Goal: Information Seeking & Learning: Learn about a topic

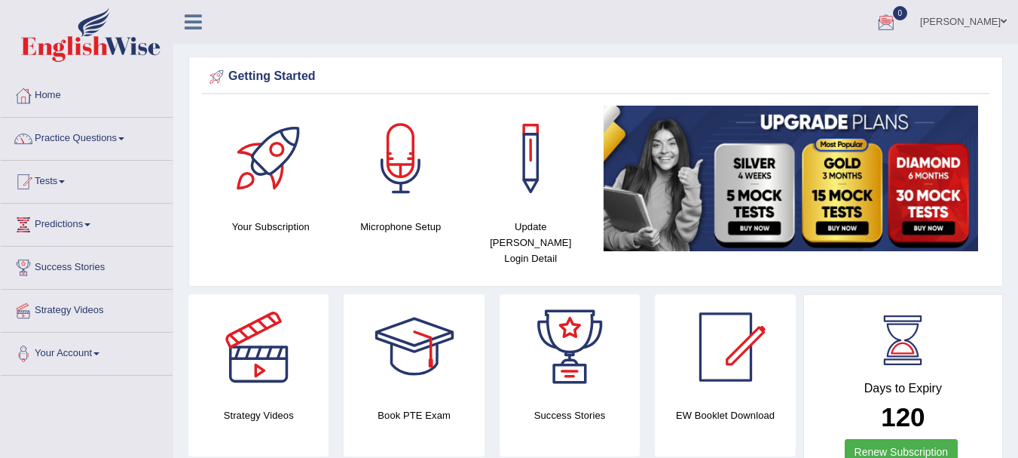
click at [78, 137] on link "Practice Questions" at bounding box center [87, 137] width 172 height 38
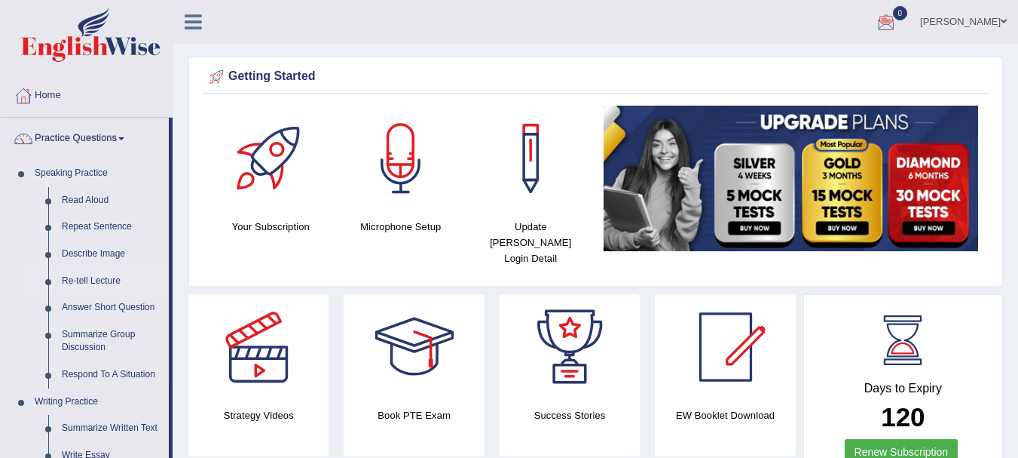
drag, startPoint x: 170, startPoint y: 259, endPoint x: 144, endPoint y: 271, distance: 28.7
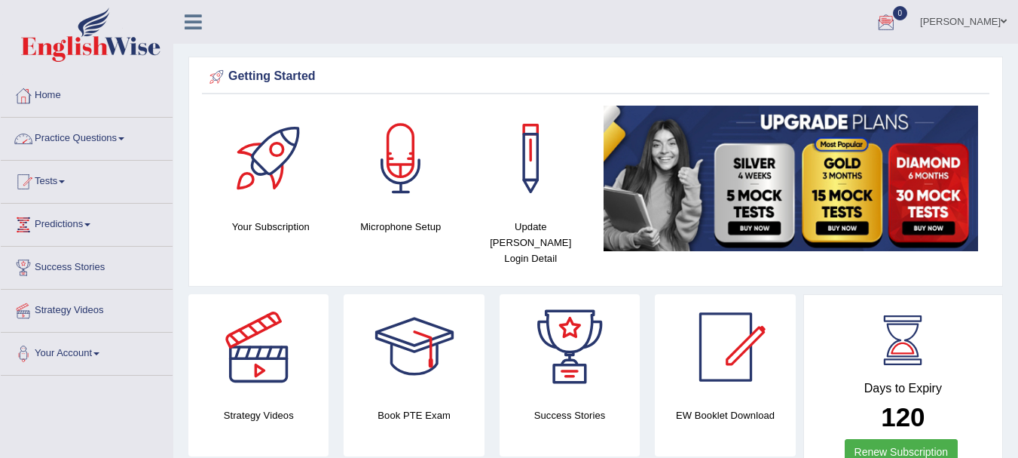
click at [115, 135] on link "Practice Questions" at bounding box center [87, 137] width 172 height 38
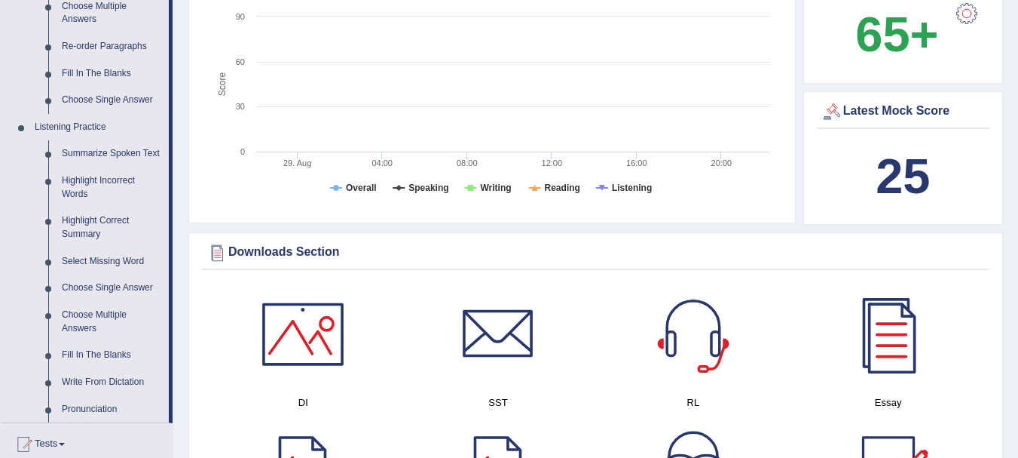
scroll to position [552, 0]
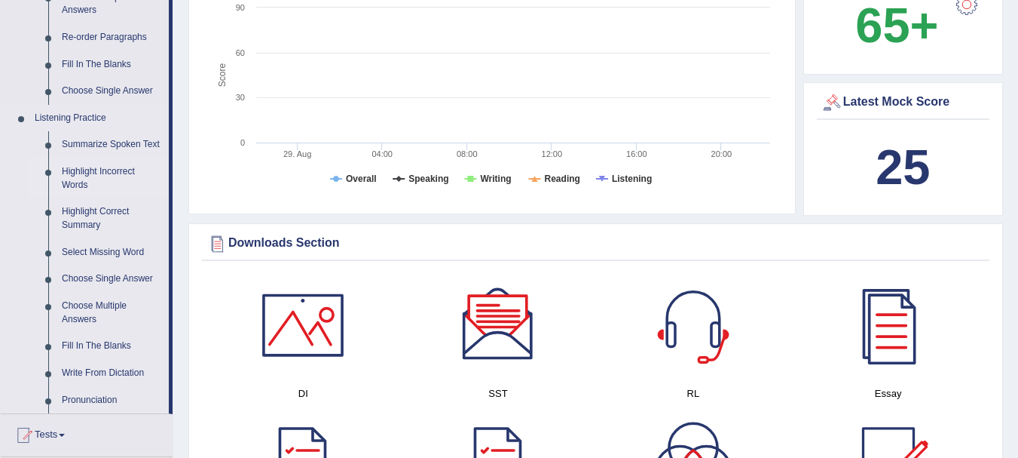
click at [105, 172] on link "Highlight Incorrect Words" at bounding box center [112, 178] width 114 height 40
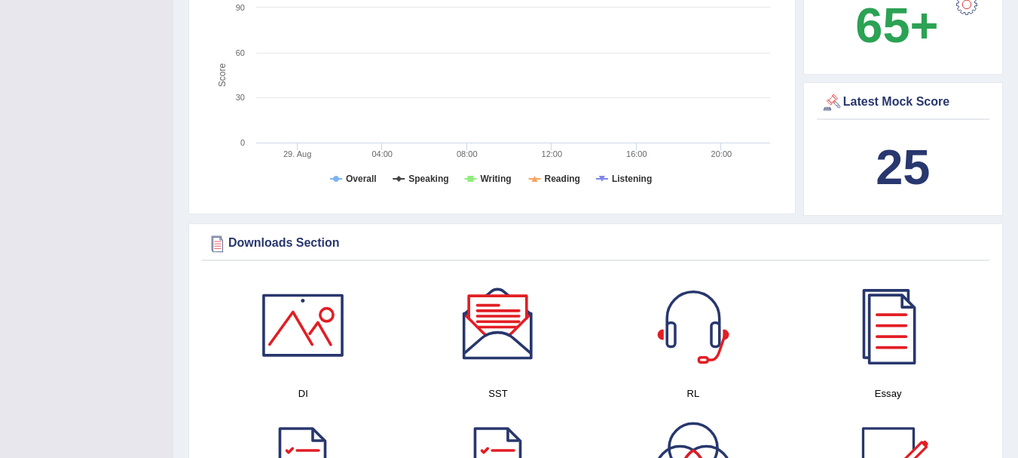
scroll to position [236, 0]
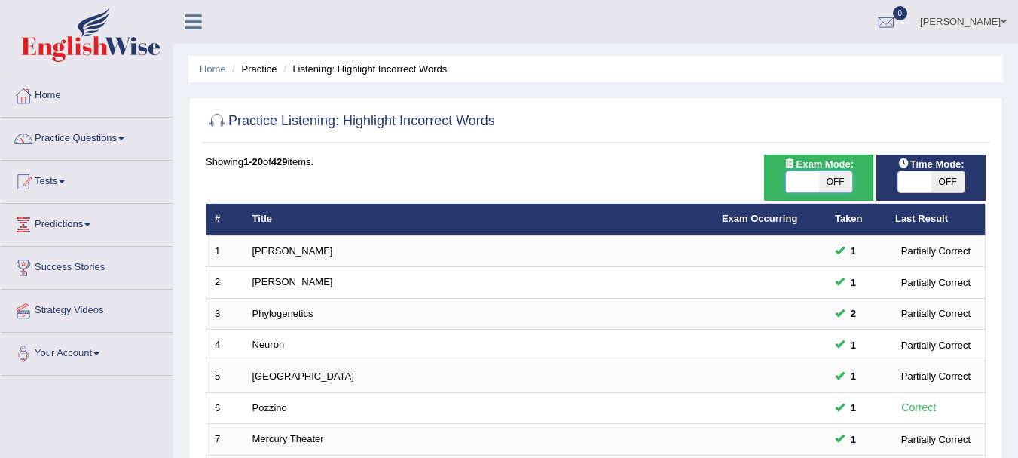
click at [795, 178] on span at bounding box center [802, 181] width 33 height 21
checkbox input "true"
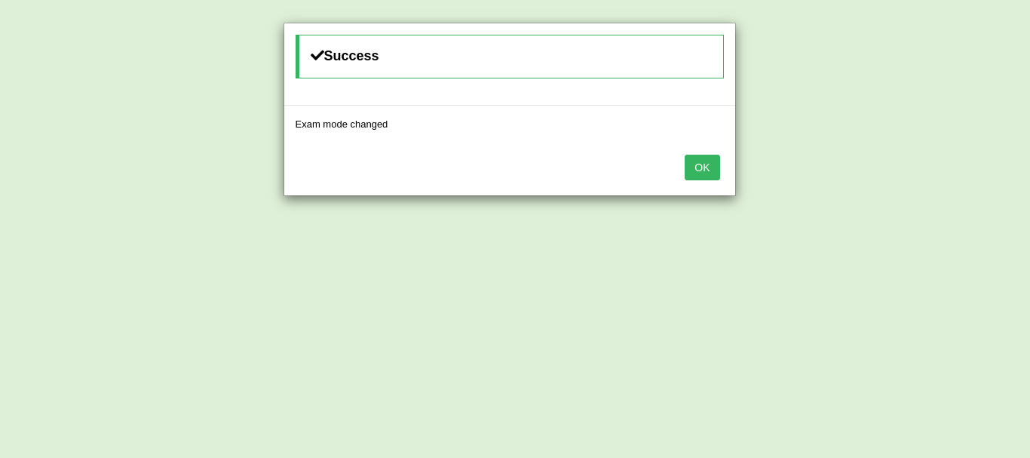
click at [699, 163] on button "OK" at bounding box center [702, 168] width 35 height 26
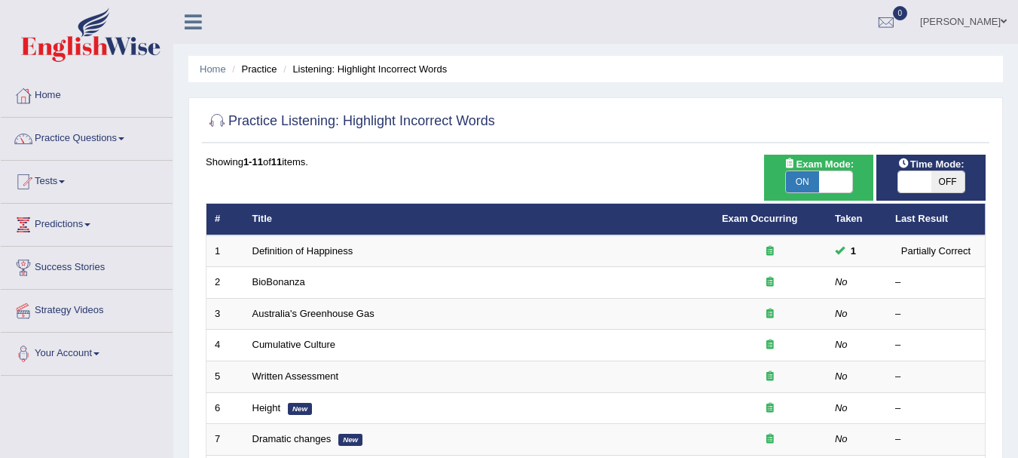
click at [896, 181] on div "ON OFF" at bounding box center [931, 181] width 94 height 23
click at [902, 185] on span at bounding box center [915, 181] width 33 height 21
checkbox input "true"
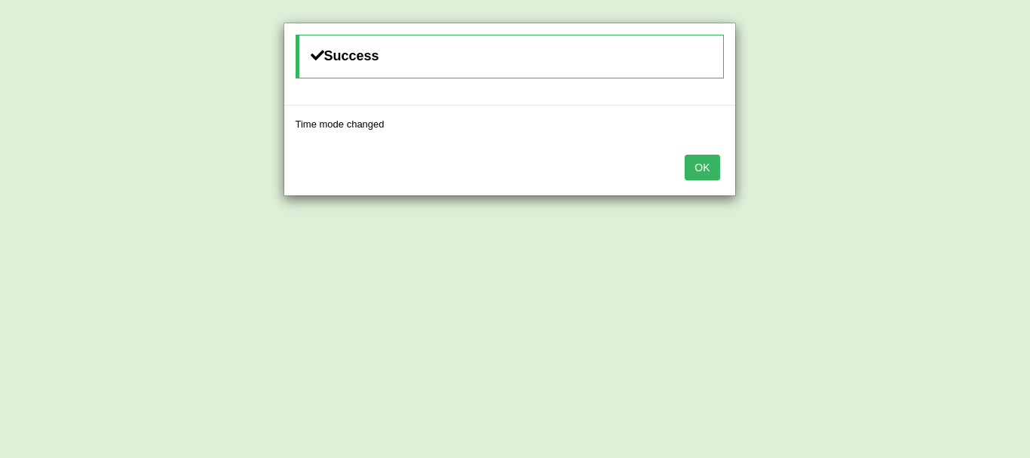
click at [708, 162] on button "OK" at bounding box center [702, 168] width 35 height 26
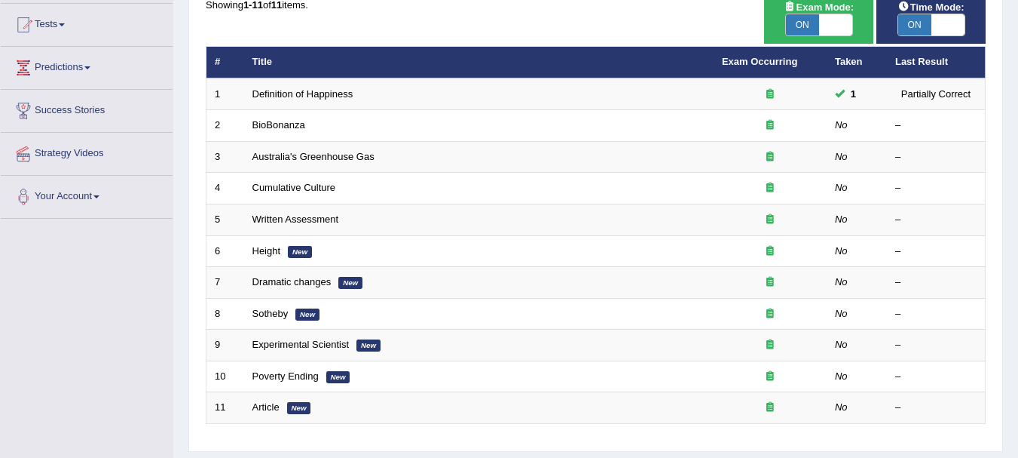
scroll to position [155, 0]
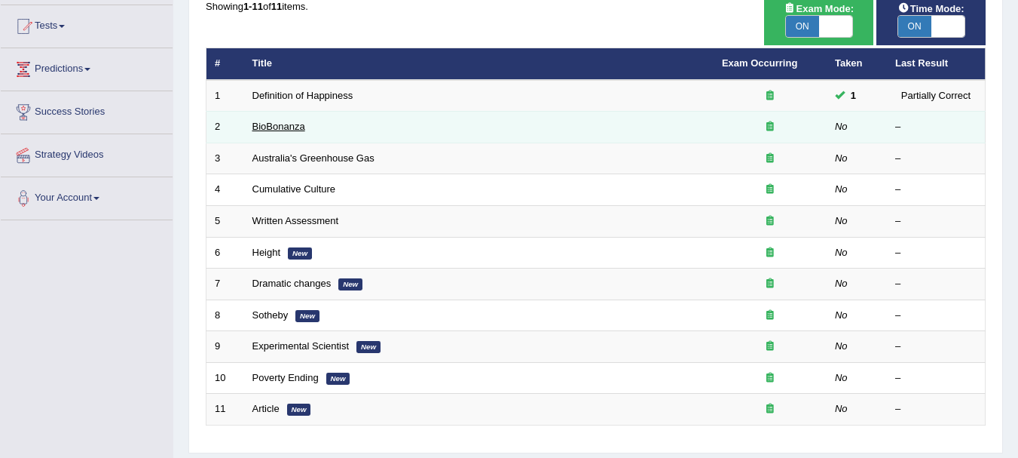
click at [280, 130] on link "BioBonanza" at bounding box center [279, 126] width 53 height 11
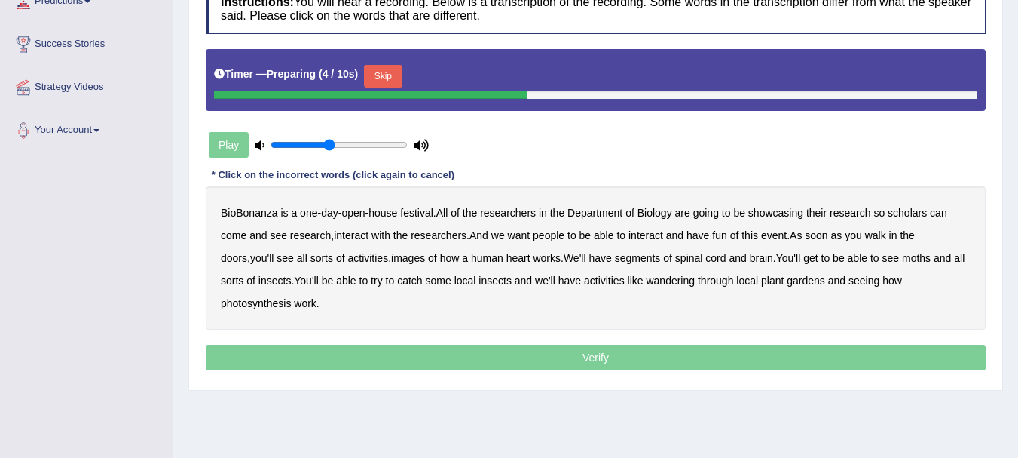
scroll to position [240, 0]
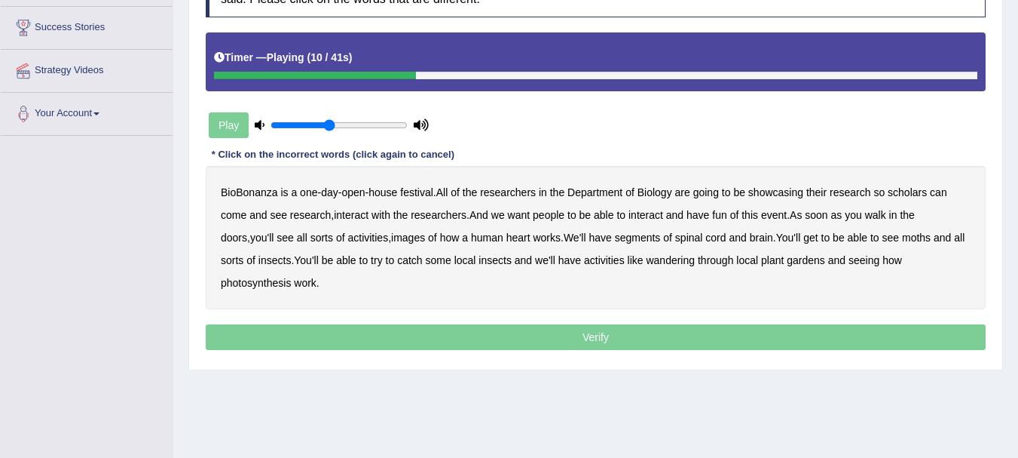
click at [915, 191] on b "scholars" at bounding box center [907, 192] width 39 height 12
click at [663, 218] on b "interact" at bounding box center [646, 215] width 35 height 12
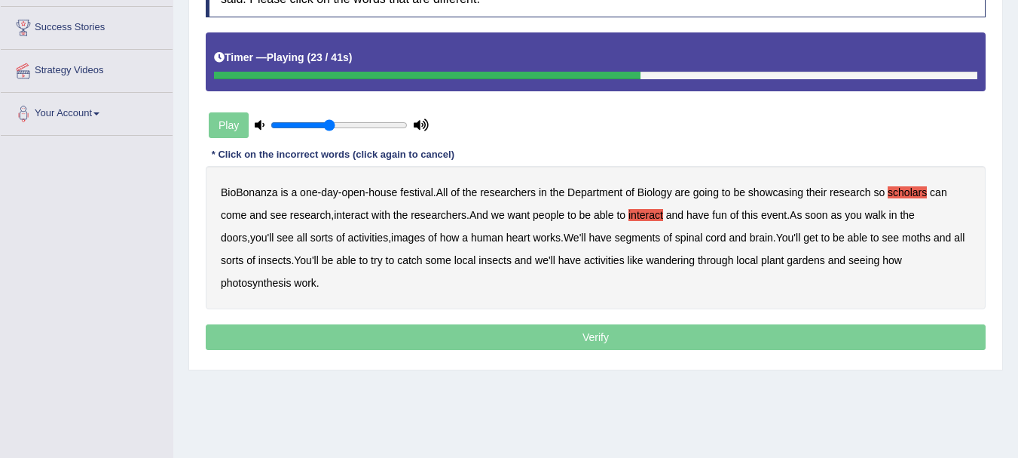
click at [391, 240] on b "images" at bounding box center [408, 237] width 34 height 12
click at [632, 235] on b "segments" at bounding box center [638, 237] width 46 height 12
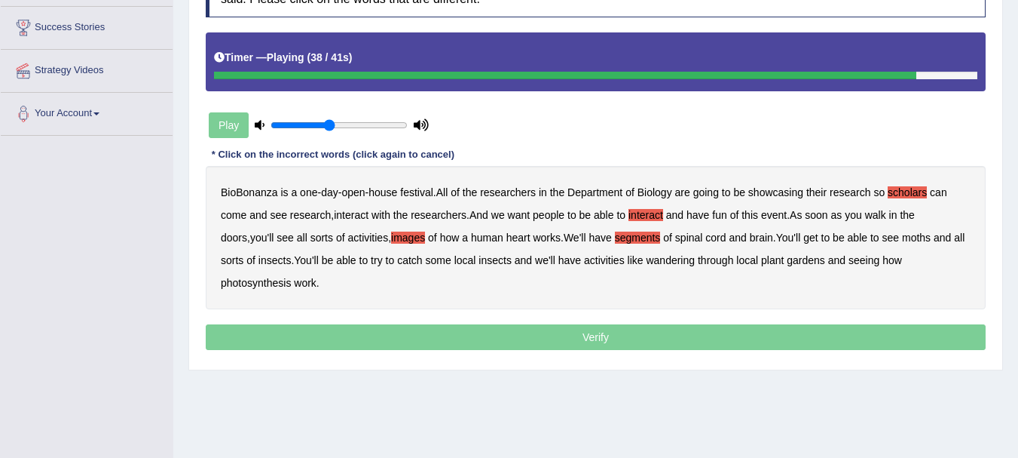
click at [646, 262] on b "wandering" at bounding box center [670, 260] width 49 height 12
click at [700, 260] on b "through" at bounding box center [715, 260] width 35 height 12
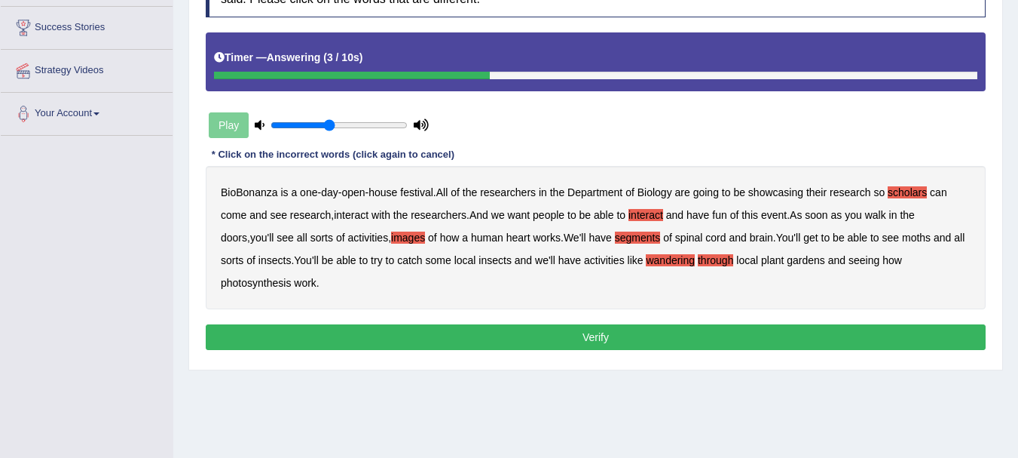
click at [604, 335] on button "Verify" at bounding box center [596, 337] width 780 height 26
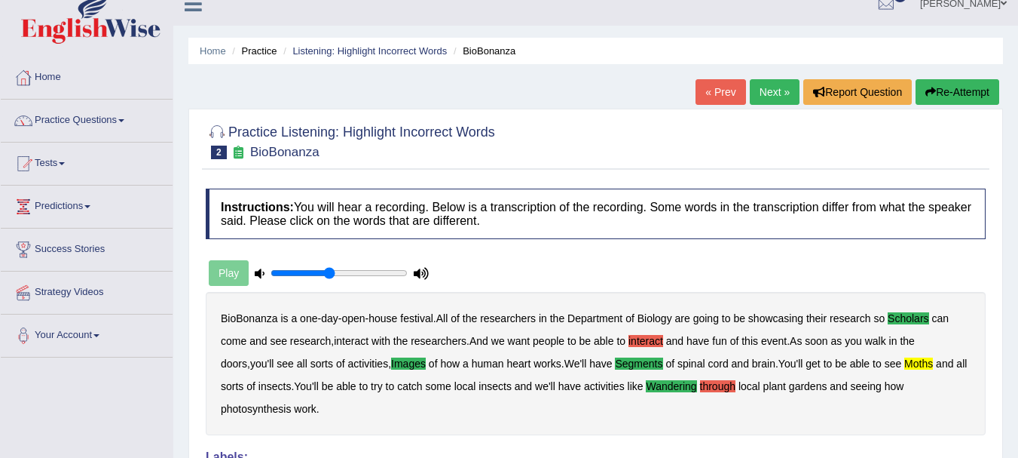
scroll to position [17, 0]
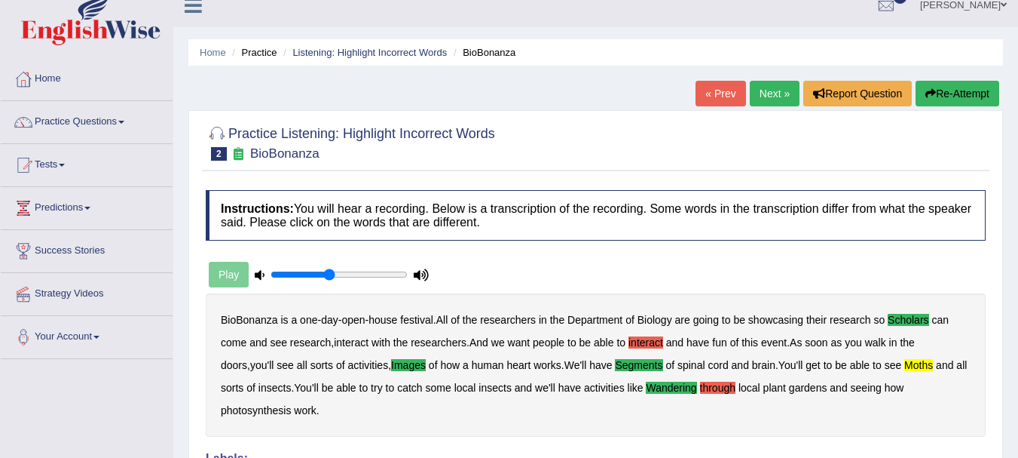
click at [759, 99] on link "Next »" at bounding box center [775, 94] width 50 height 26
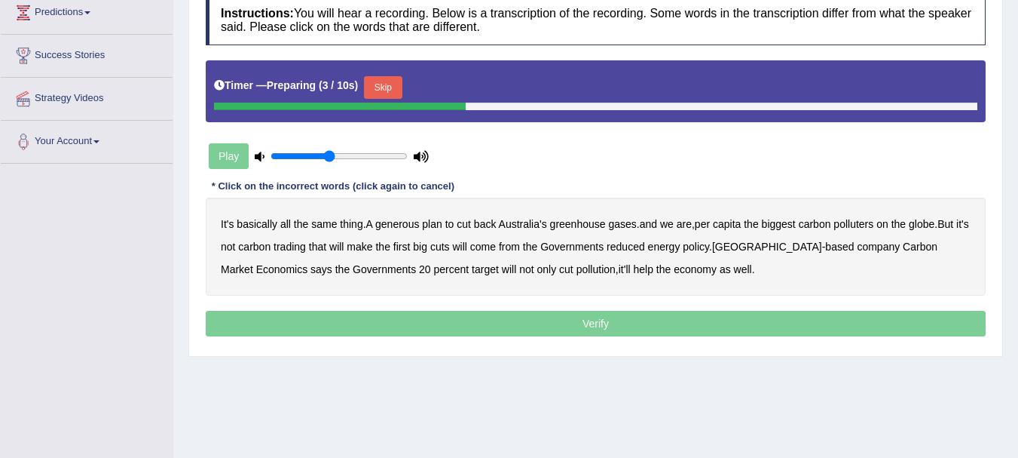
scroll to position [215, 0]
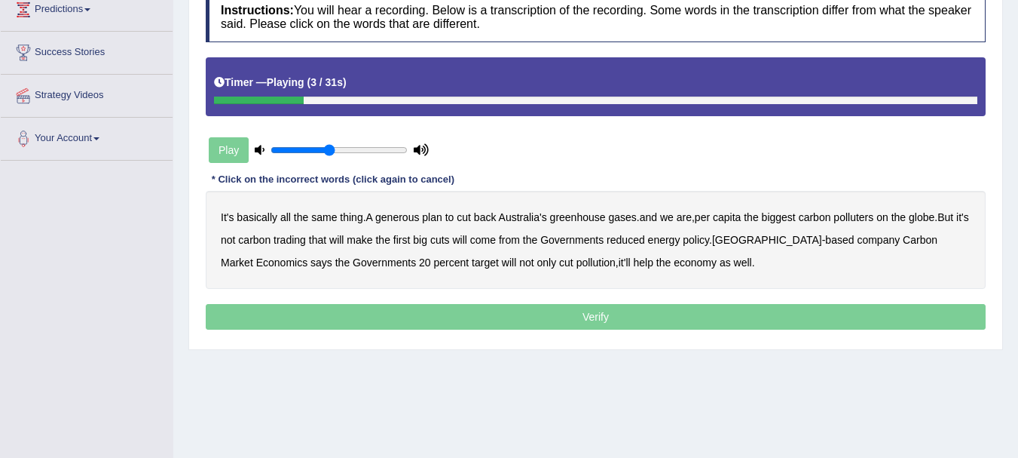
click at [400, 218] on b "generous" at bounding box center [397, 217] width 44 height 12
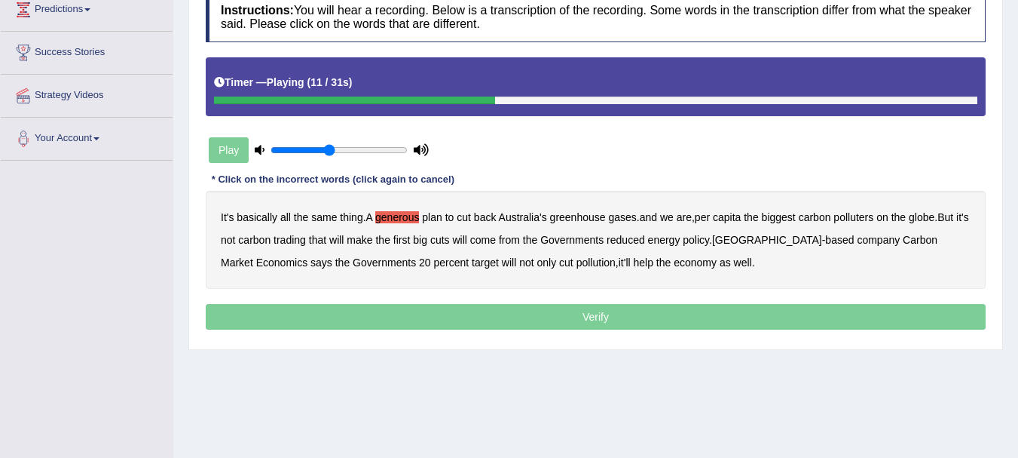
click at [930, 219] on b "globe" at bounding box center [922, 217] width 26 height 12
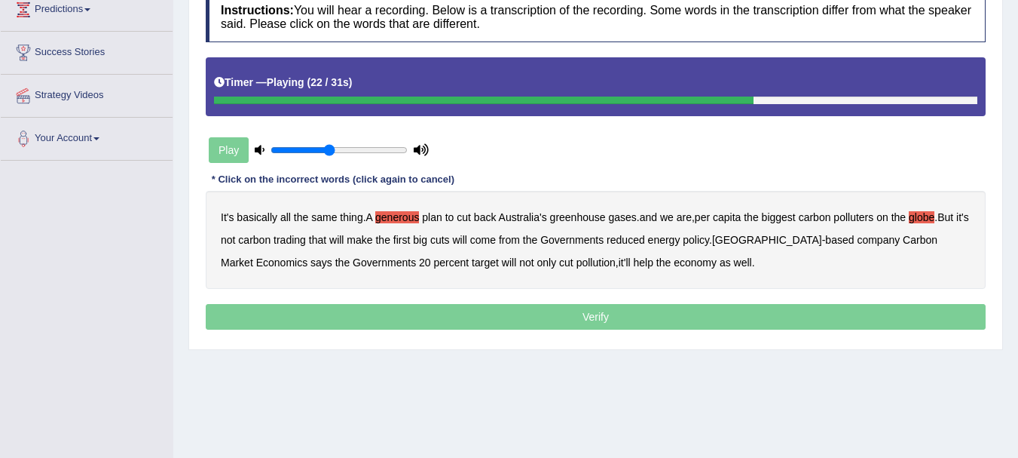
click at [709, 241] on b "policy" at bounding box center [696, 240] width 26 height 12
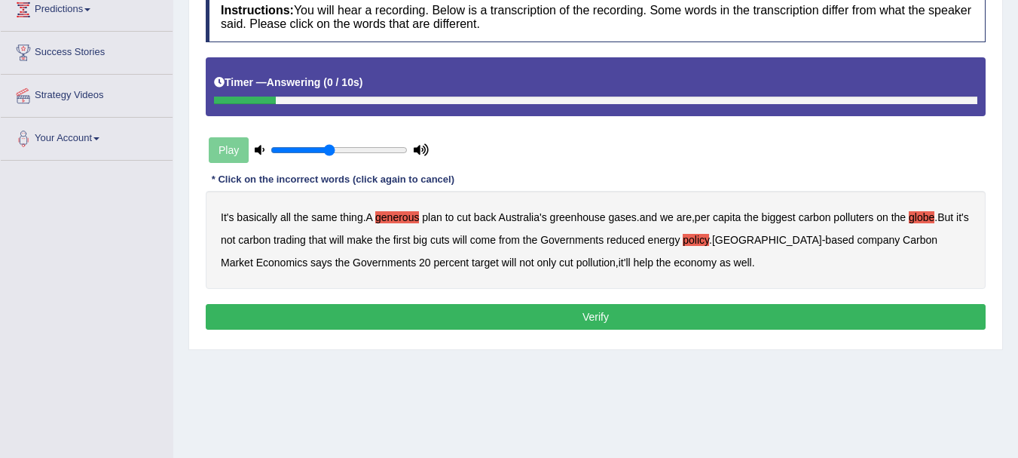
click at [615, 317] on button "Verify" at bounding box center [596, 317] width 780 height 26
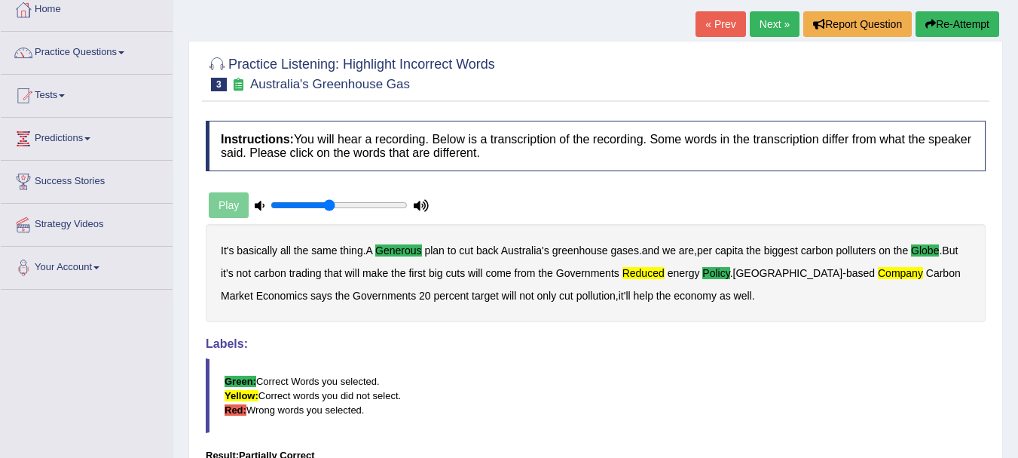
scroll to position [0, 0]
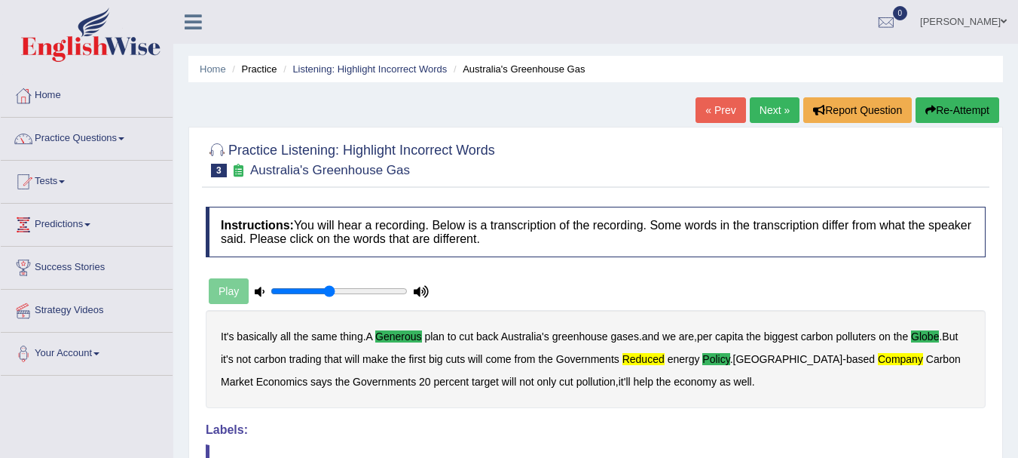
click at [767, 113] on link "Next »" at bounding box center [775, 110] width 50 height 26
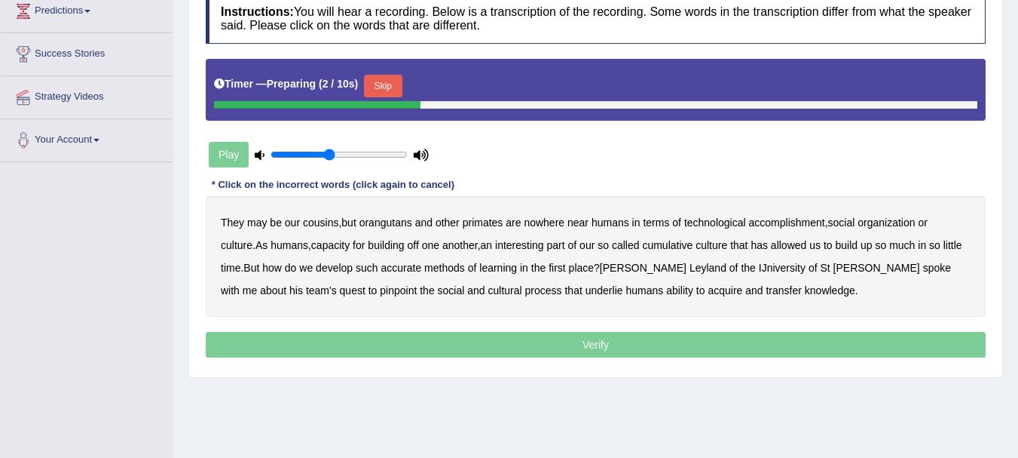
scroll to position [219, 0]
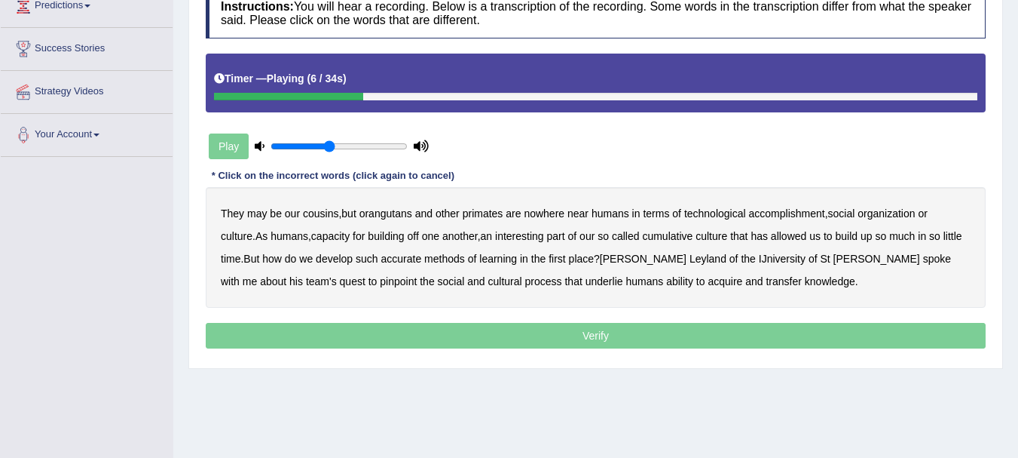
click at [793, 216] on b "accomplishment" at bounding box center [787, 213] width 76 height 12
click at [542, 237] on b "interesting" at bounding box center [519, 236] width 49 height 12
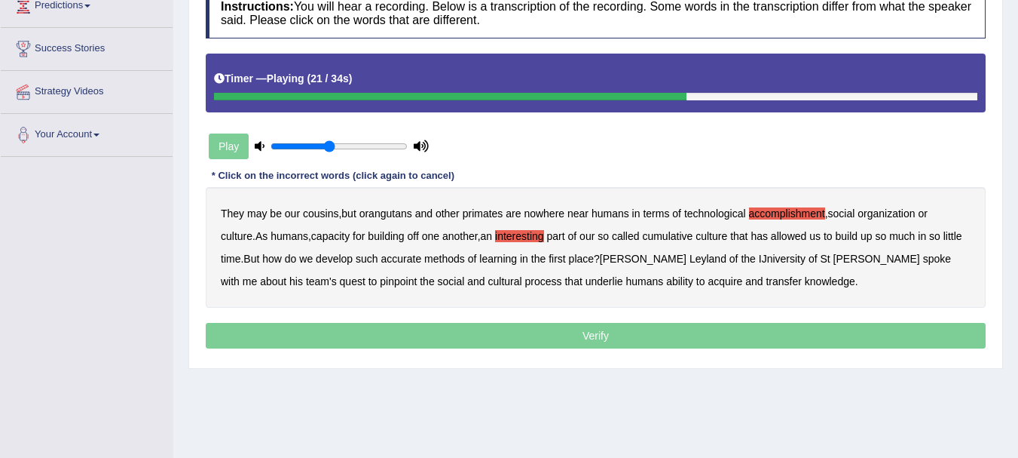
click at [418, 259] on b "accurate" at bounding box center [401, 259] width 41 height 12
click at [759, 256] on b "IJniversity" at bounding box center [782, 259] width 47 height 12
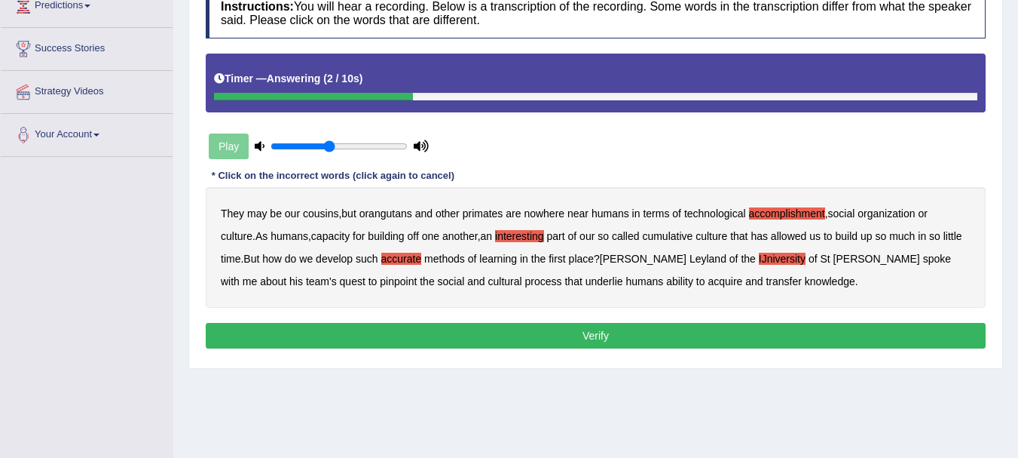
click at [606, 336] on button "Verify" at bounding box center [596, 336] width 780 height 26
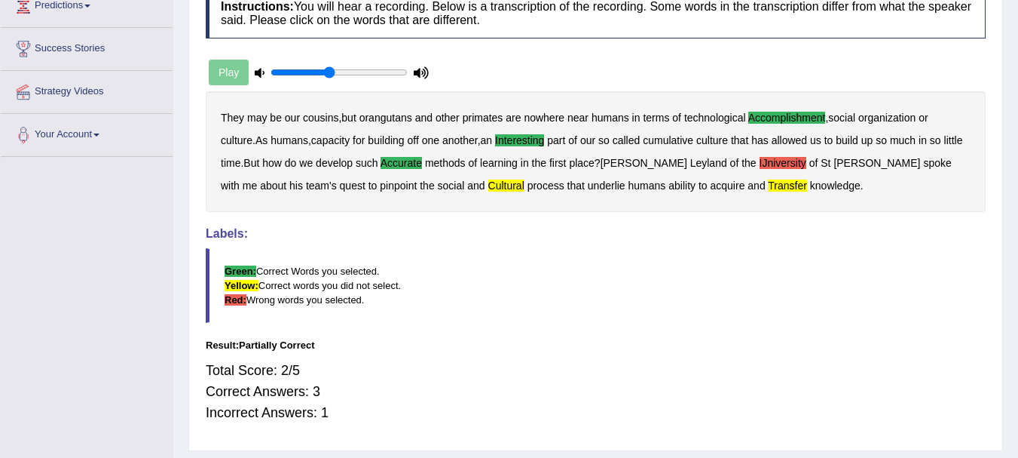
click at [760, 164] on b "IJniversity" at bounding box center [783, 163] width 47 height 12
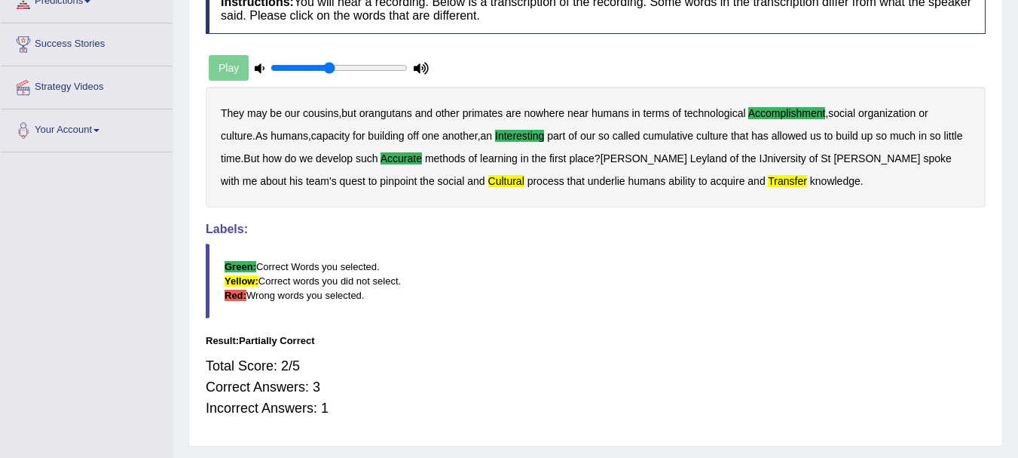
scroll to position [0, 0]
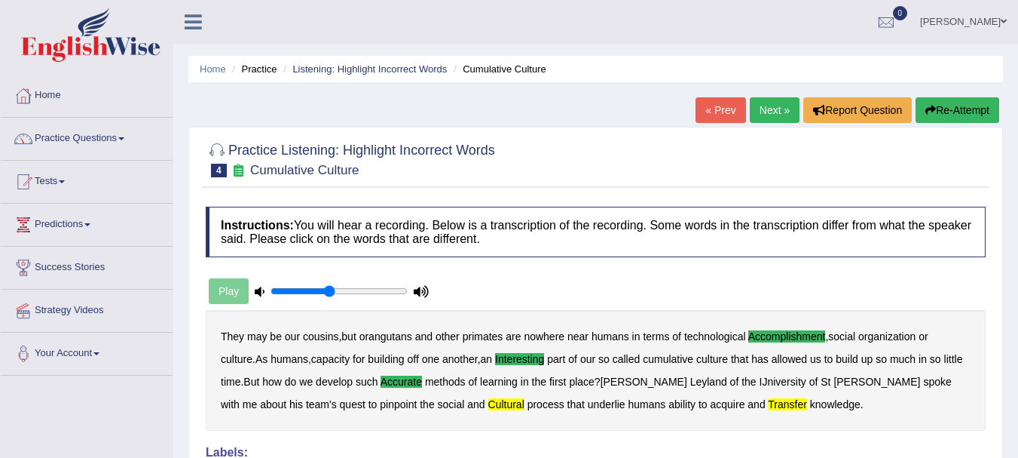
click at [756, 107] on link "Next »" at bounding box center [775, 110] width 50 height 26
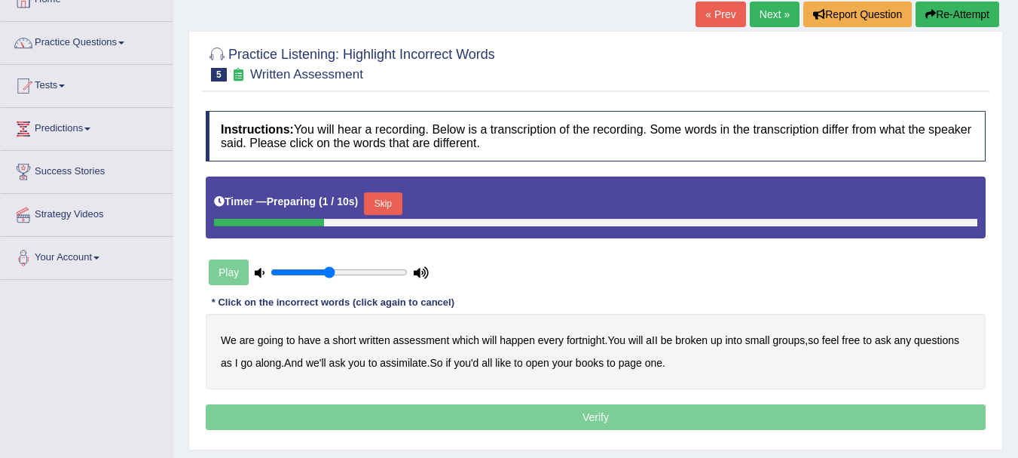
scroll to position [172, 0]
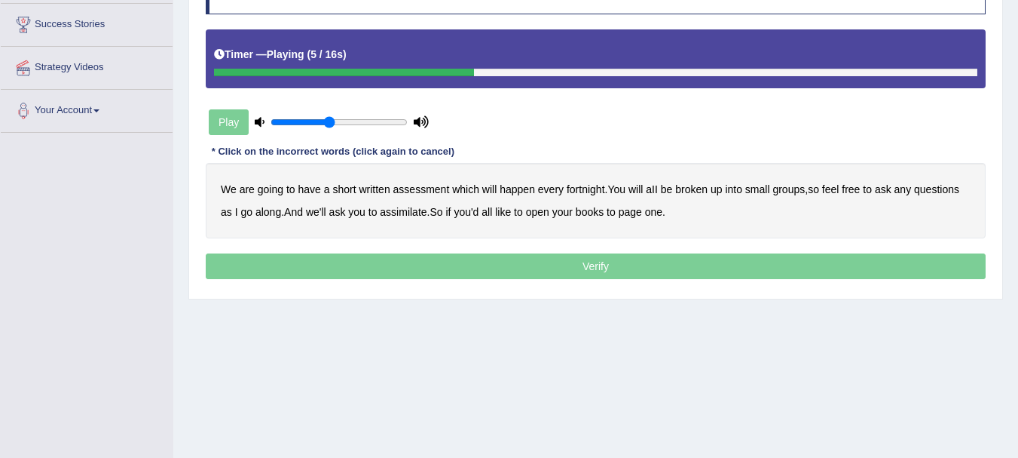
click at [703, 186] on b "broken" at bounding box center [691, 189] width 32 height 12
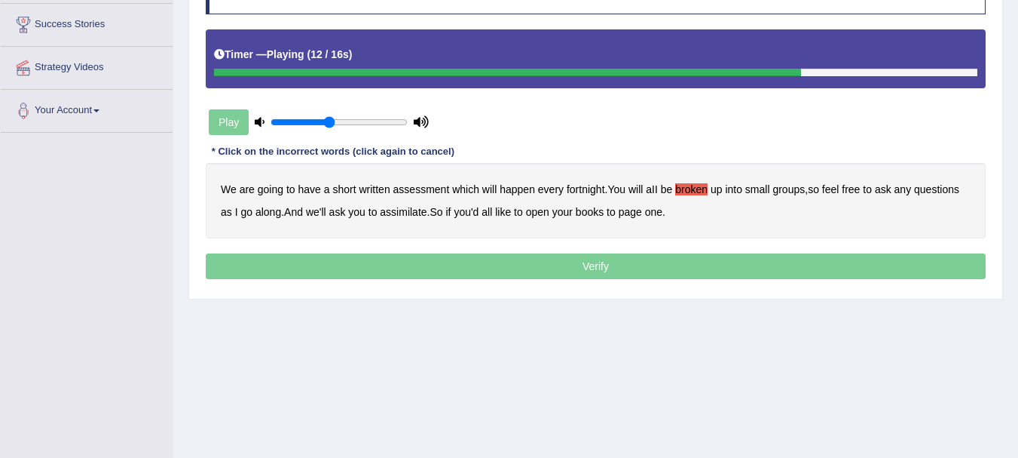
drag, startPoint x: 703, startPoint y: 186, endPoint x: 403, endPoint y: 214, distance: 300.6
click at [403, 214] on div "We are going to have a short written assessment which will happen every fortnig…" at bounding box center [596, 200] width 780 height 75
click at [403, 214] on b "assimilate" at bounding box center [403, 212] width 47 height 12
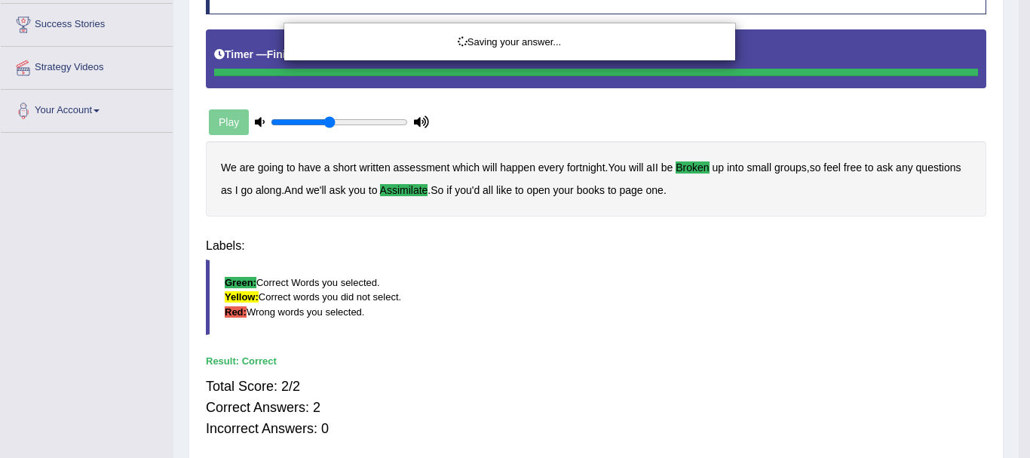
click at [490, 207] on div "Saving your answer..." at bounding box center [515, 229] width 1030 height 458
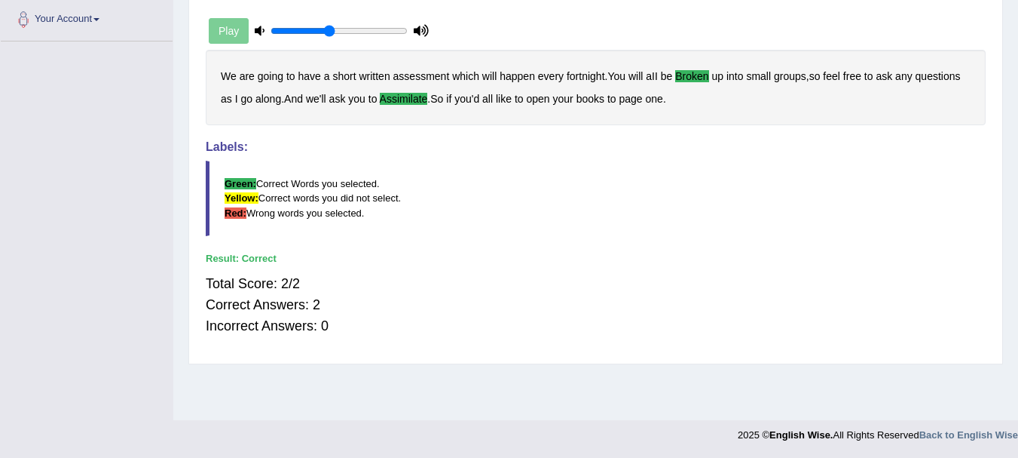
scroll to position [0, 0]
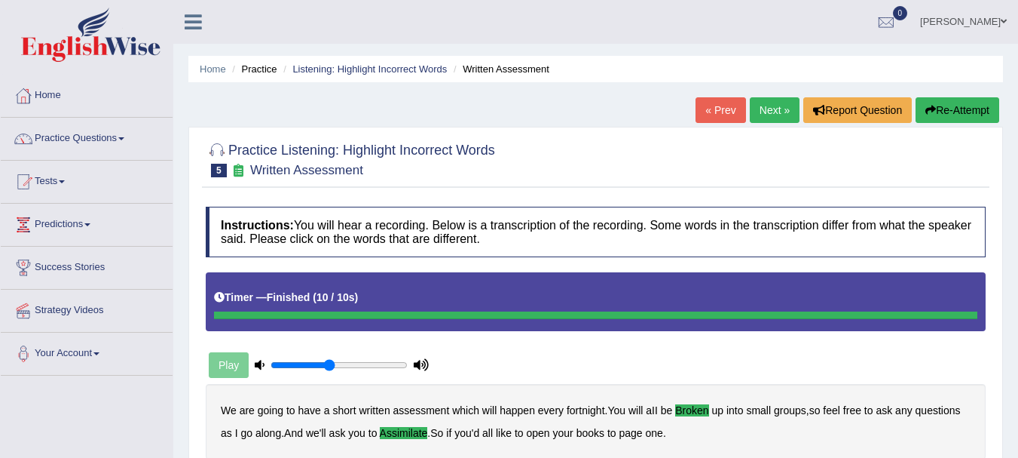
click at [770, 112] on link "Next »" at bounding box center [775, 110] width 50 height 26
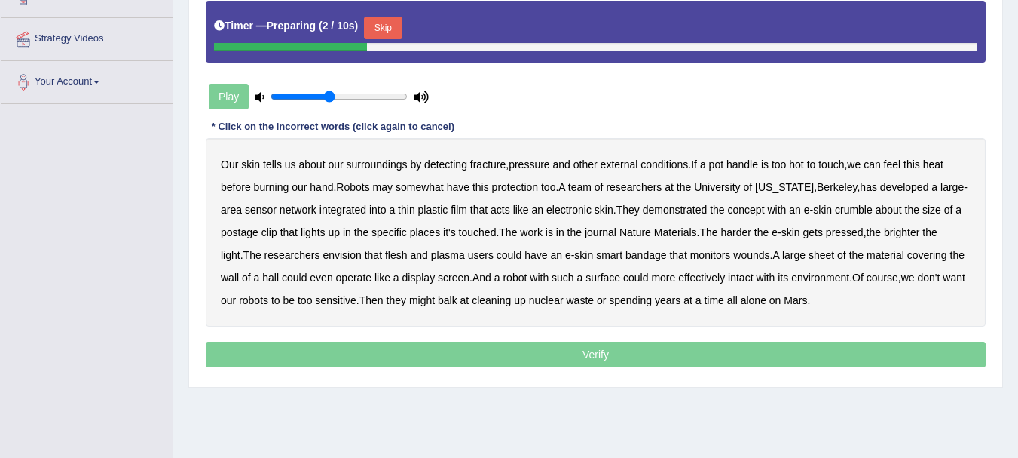
scroll to position [274, 0]
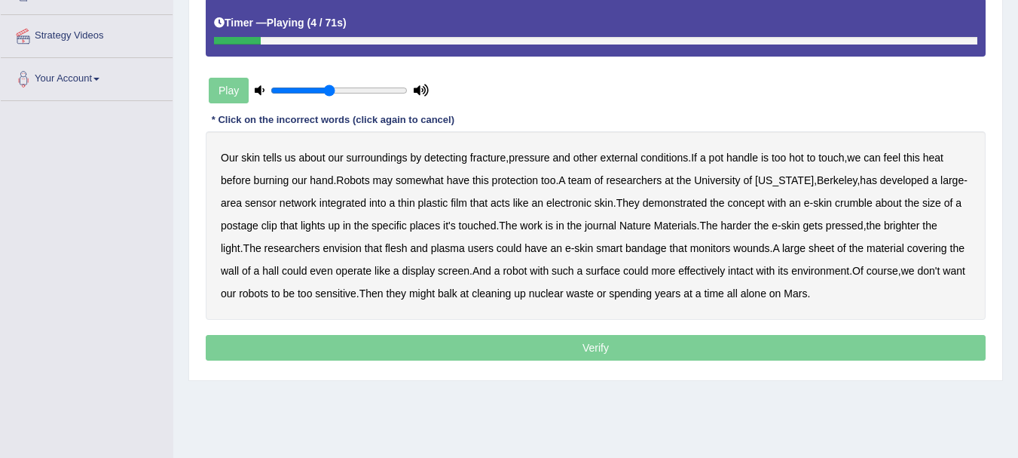
click at [493, 160] on b "fracture" at bounding box center [487, 158] width 35 height 12
click at [682, 203] on b "demonstrated" at bounding box center [675, 203] width 65 height 12
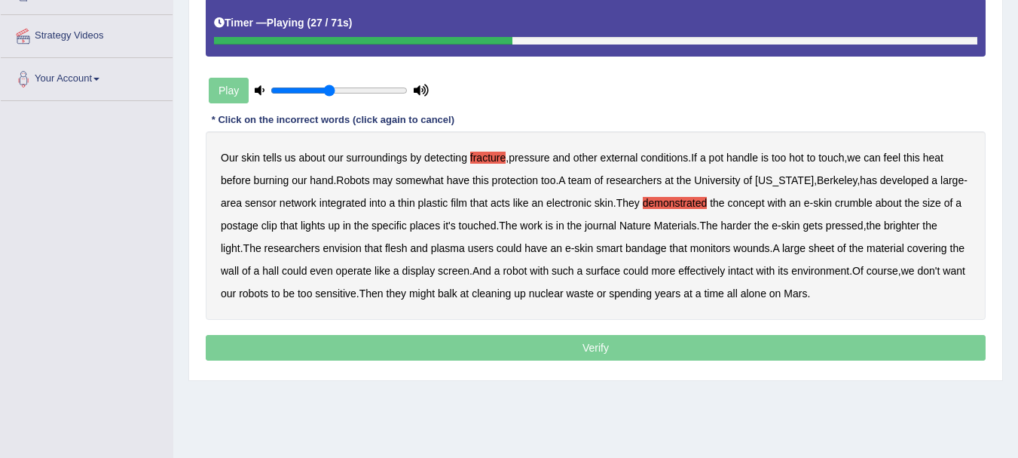
click at [271, 224] on b "clip" at bounding box center [270, 225] width 16 height 12
click at [462, 250] on b "plasma" at bounding box center [448, 248] width 34 height 12
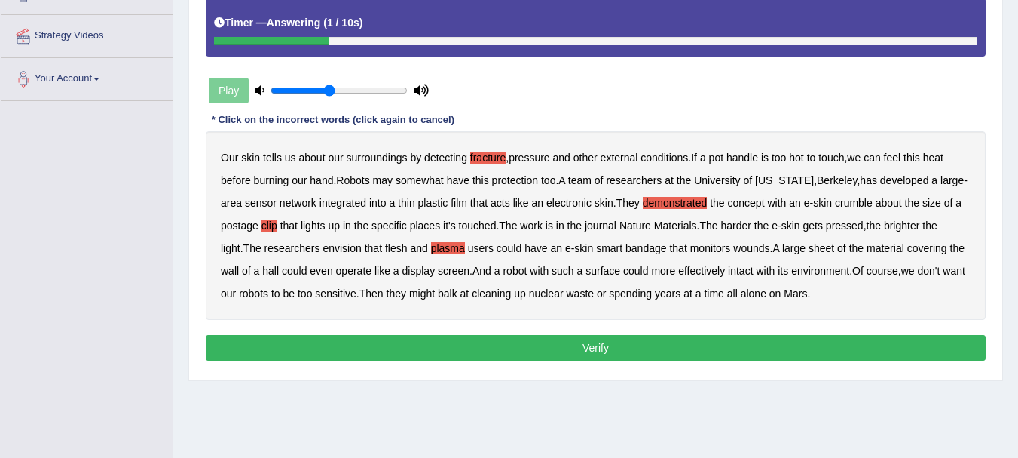
click at [609, 347] on button "Verify" at bounding box center [596, 348] width 780 height 26
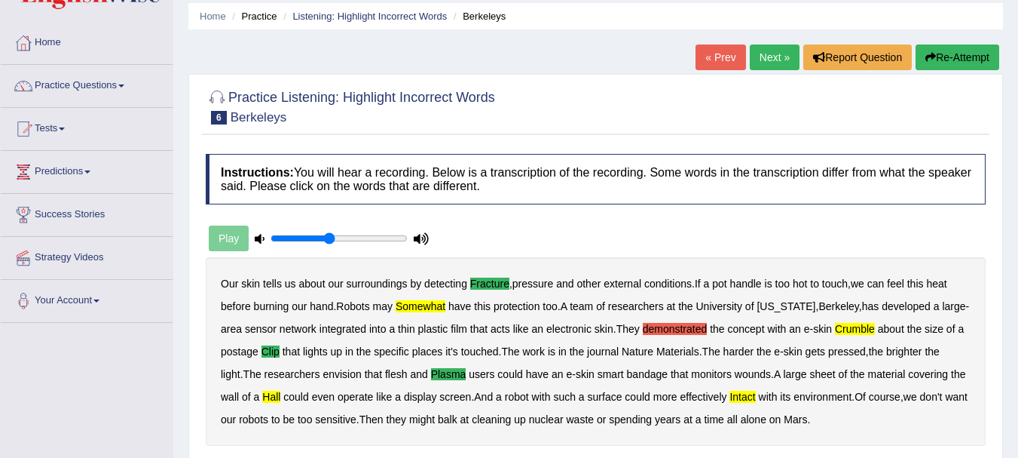
scroll to position [0, 0]
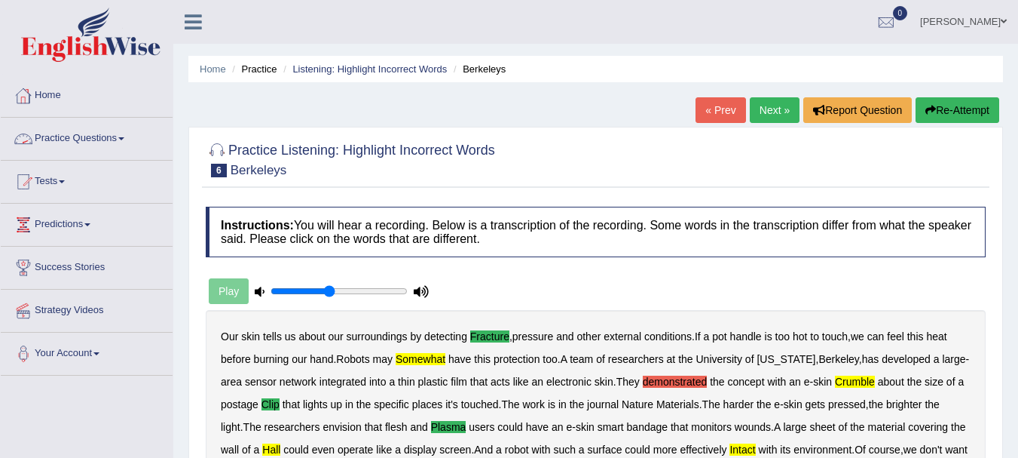
click at [88, 134] on link "Practice Questions" at bounding box center [87, 137] width 172 height 38
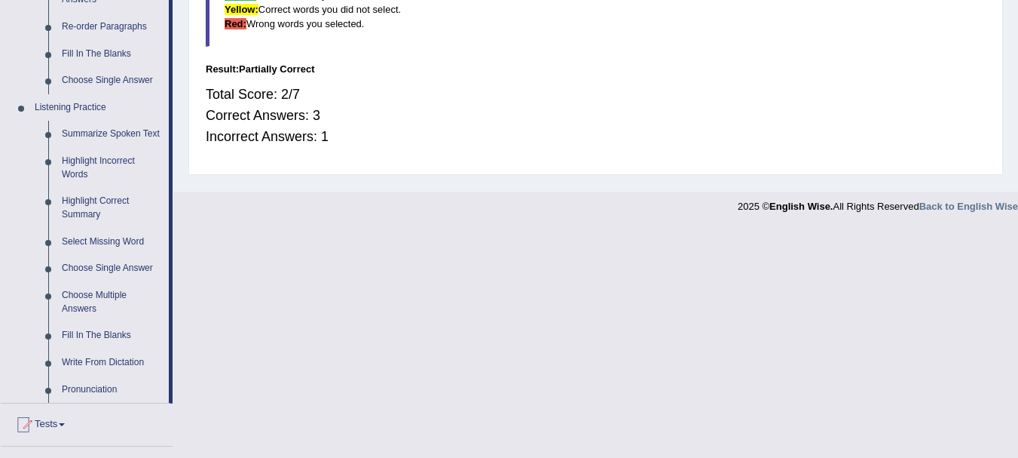
scroll to position [560, 0]
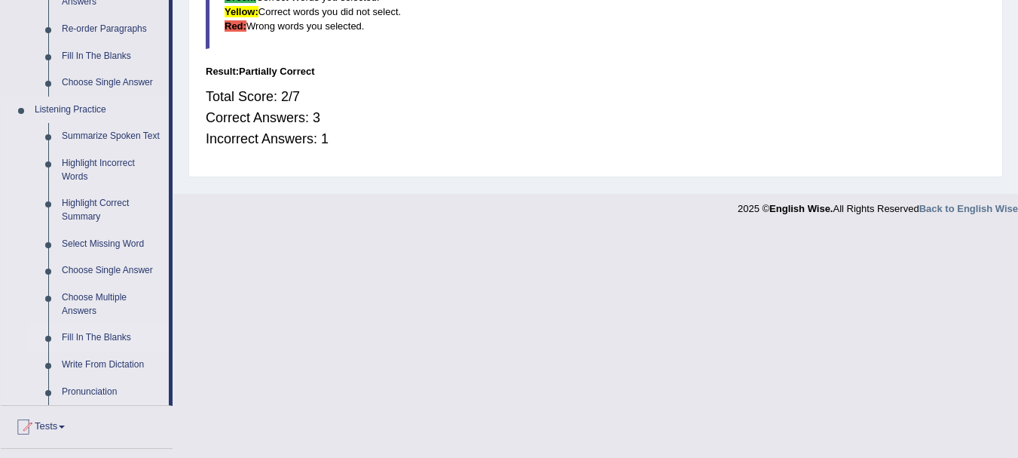
click at [81, 335] on link "Fill In The Blanks" at bounding box center [112, 337] width 114 height 27
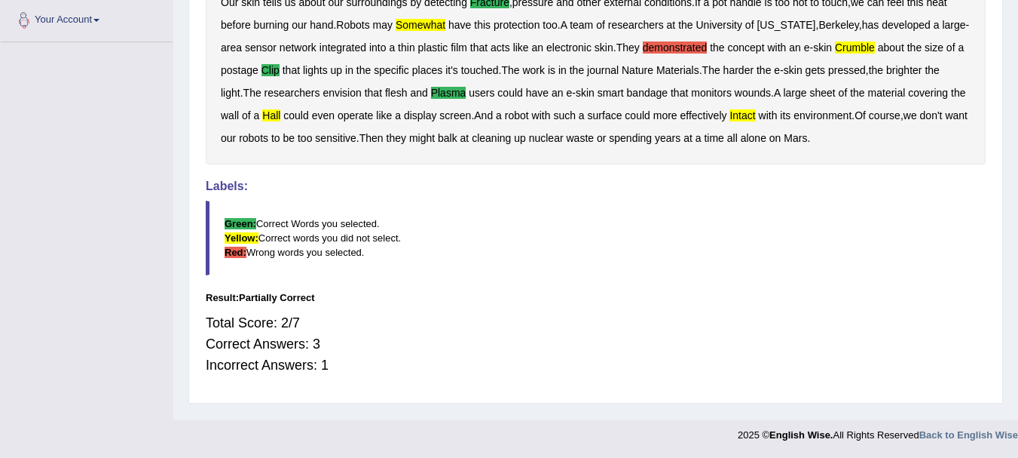
scroll to position [168, 0]
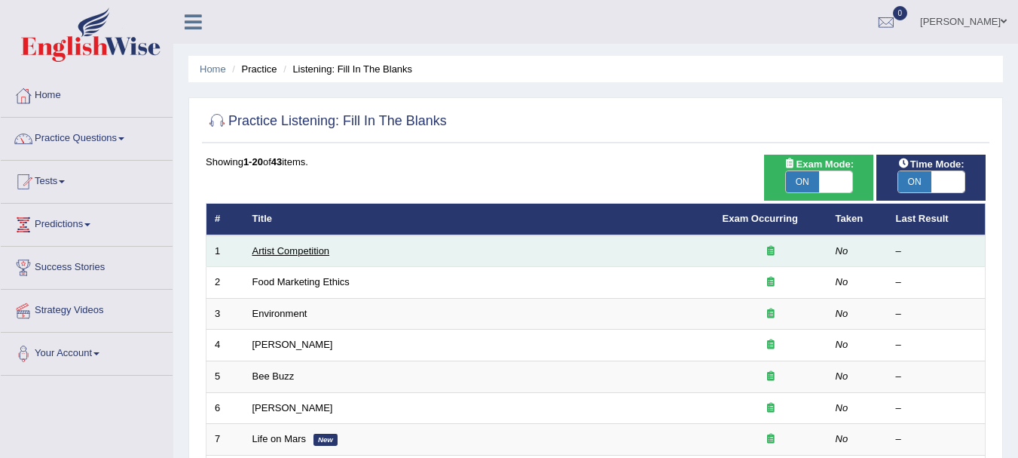
click at [276, 247] on link "Artist Competition" at bounding box center [292, 250] width 78 height 11
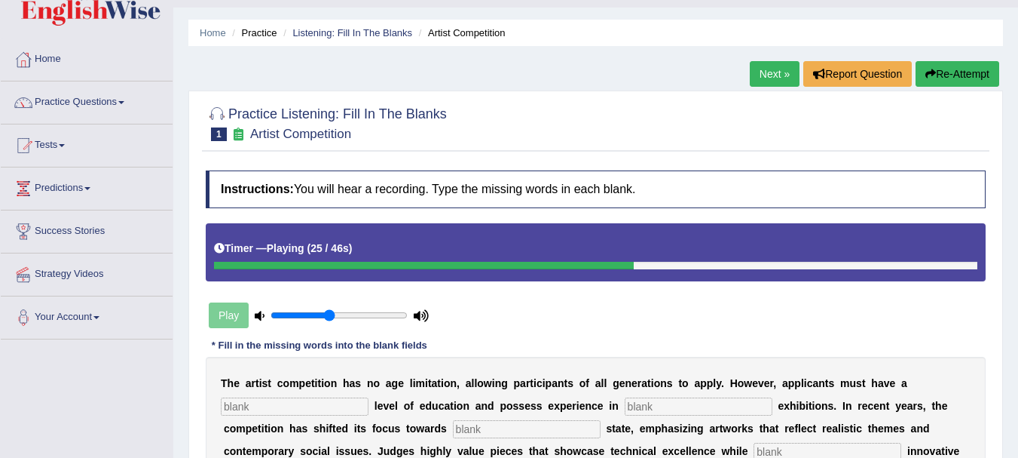
scroll to position [38, 0]
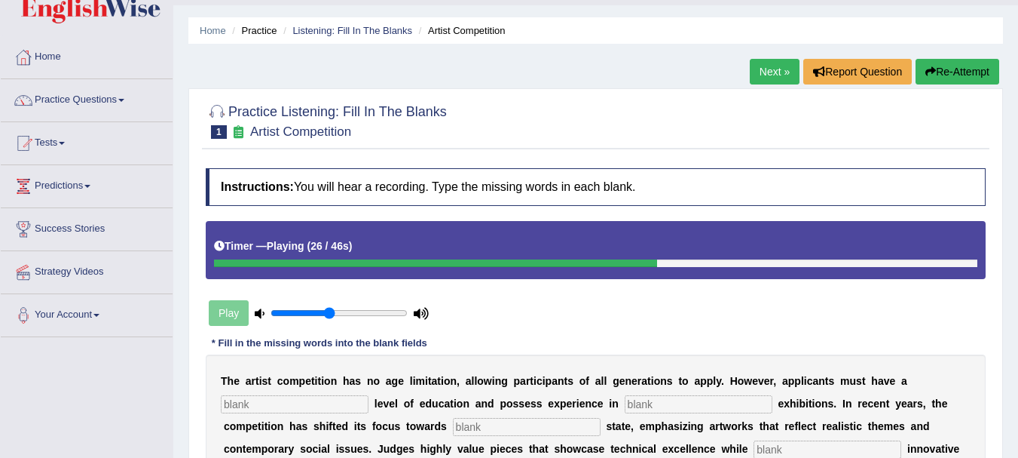
click at [954, 71] on button "Re-Attempt" at bounding box center [958, 72] width 84 height 26
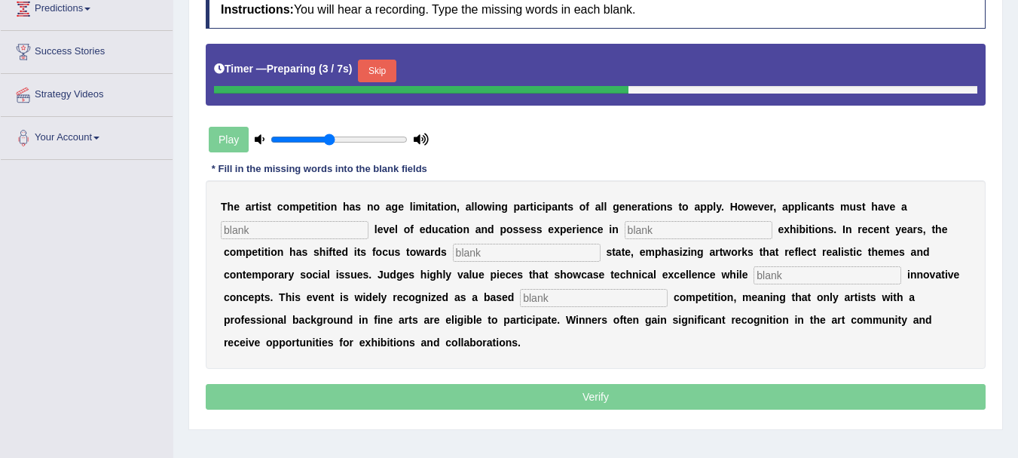
scroll to position [228, 0]
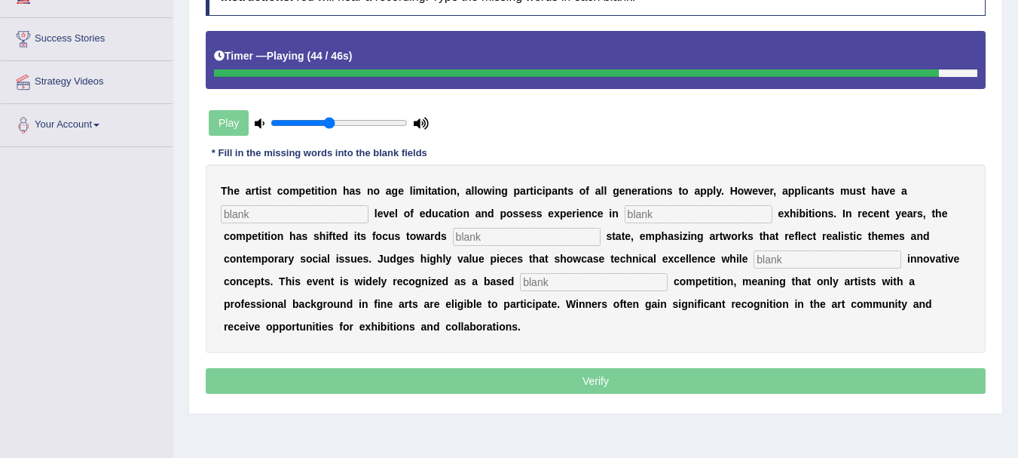
click at [311, 217] on input "text" at bounding box center [295, 214] width 148 height 18
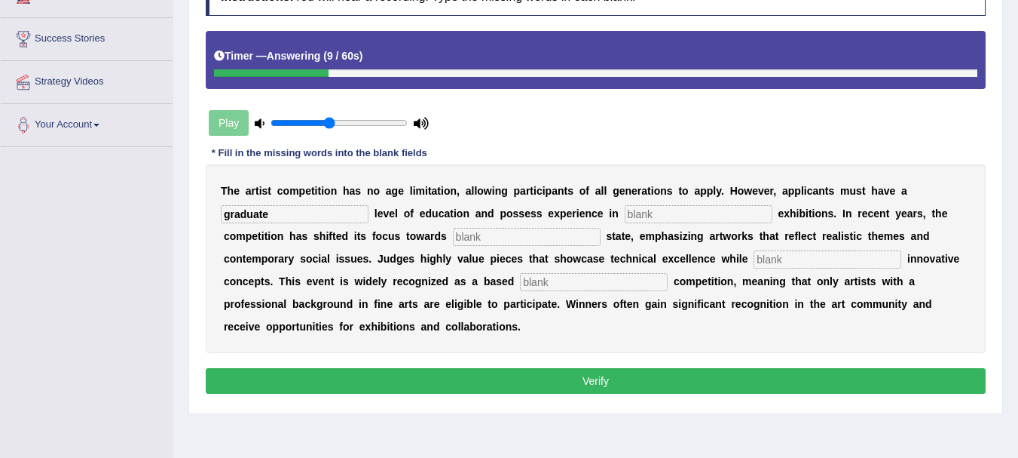
type input "graduate"
click at [643, 216] on input "text" at bounding box center [699, 214] width 148 height 18
click at [504, 235] on input "text" at bounding box center [527, 237] width 148 height 18
click at [675, 213] on input "sculture" at bounding box center [699, 214] width 148 height 18
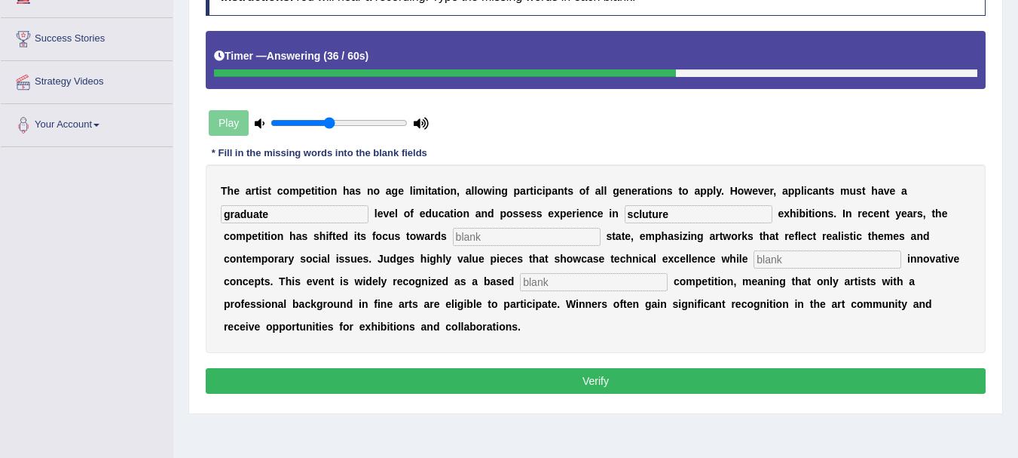
type input "scluture"
click at [499, 234] on input "text" at bounding box center [527, 237] width 148 height 18
type input "real"
click at [797, 255] on input "text" at bounding box center [828, 259] width 148 height 18
type input "corporting"
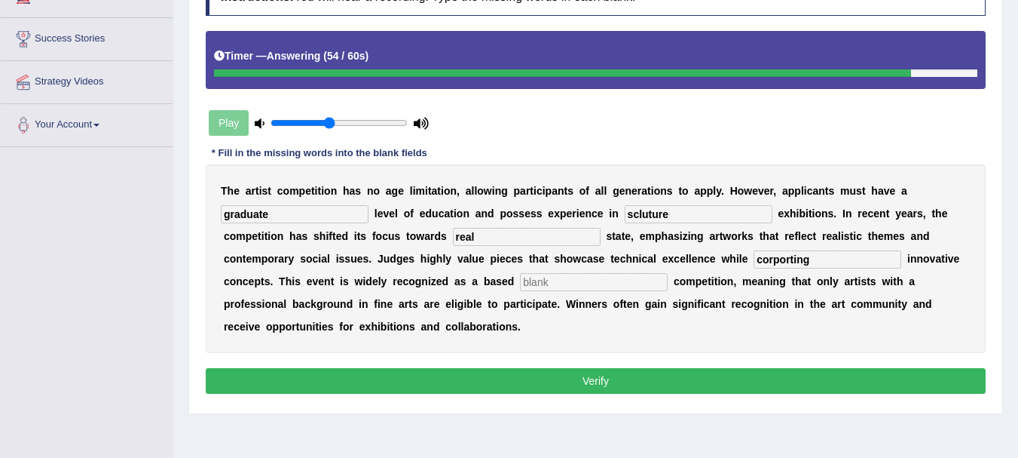
click at [613, 281] on input "text" at bounding box center [594, 282] width 148 height 18
type input "performa"
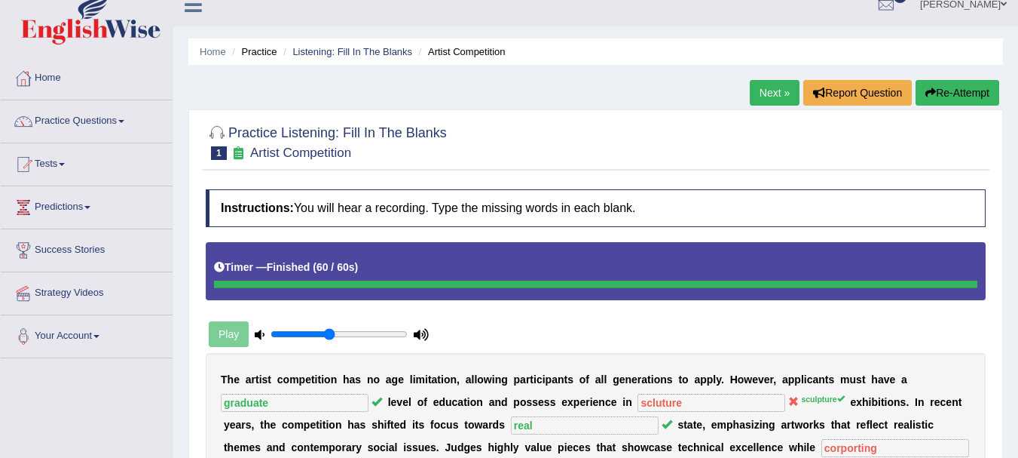
scroll to position [0, 0]
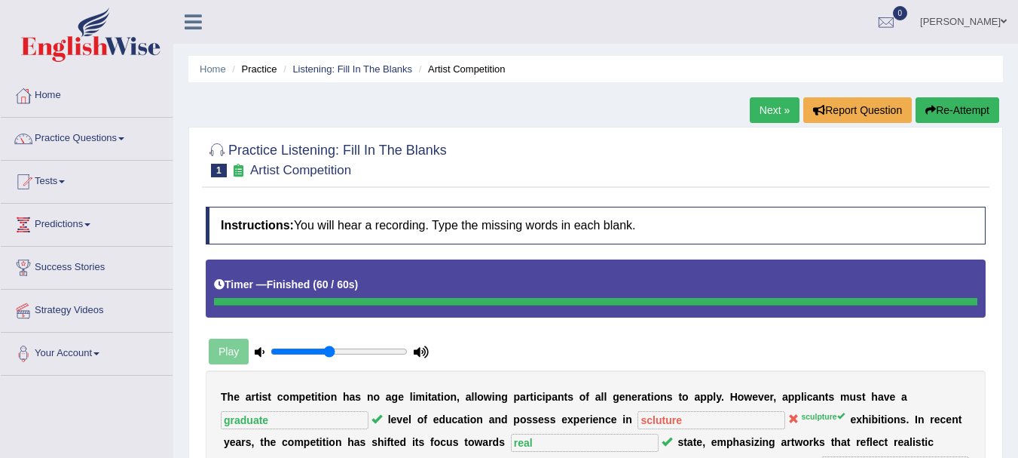
click at [767, 113] on link "Next »" at bounding box center [775, 110] width 50 height 26
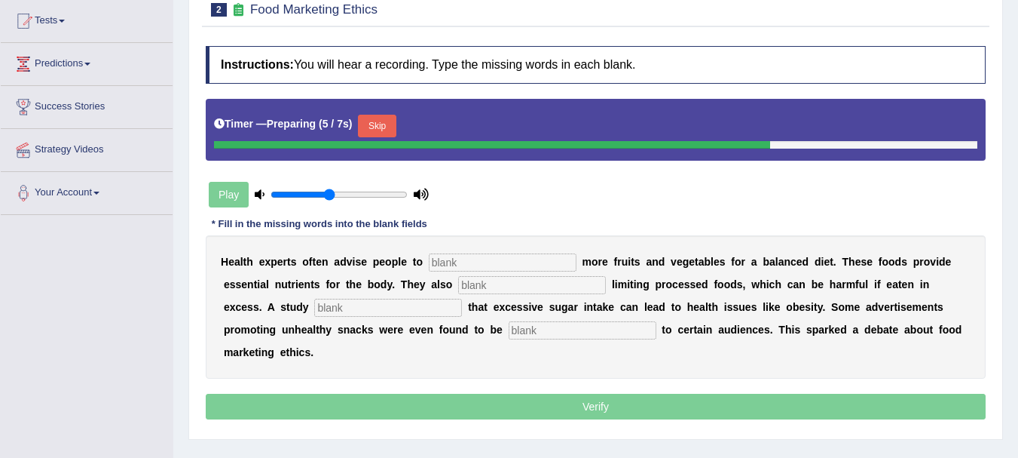
scroll to position [202, 0]
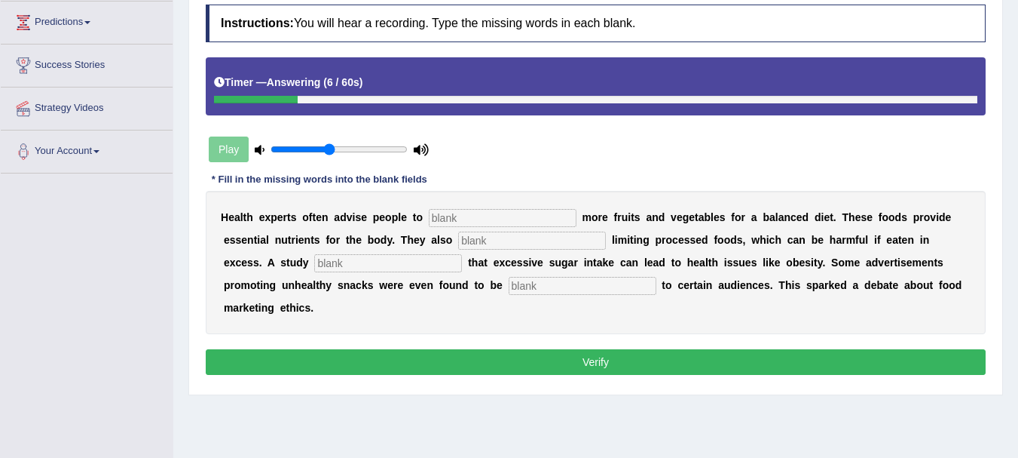
click at [467, 216] on input "text" at bounding box center [503, 218] width 148 height 18
type input "consume"
click at [492, 239] on input "text" at bounding box center [532, 240] width 148 height 18
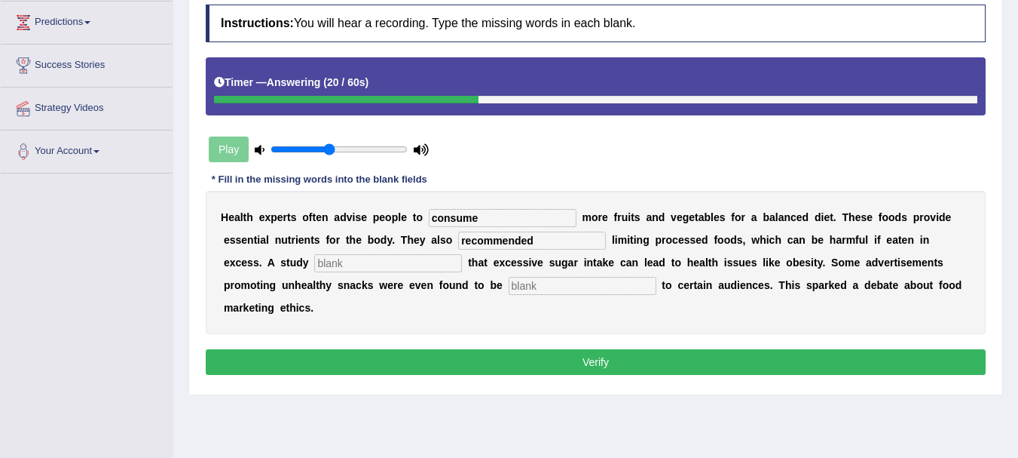
click at [419, 260] on input "text" at bounding box center [388, 263] width 148 height 18
click at [489, 240] on input "recommended" at bounding box center [532, 240] width 148 height 18
type input "recomended"
click at [438, 274] on div "H e a l t h e x p e r t s o f t e n a d v i s e p e o p l e t o consume m o r e…" at bounding box center [596, 262] width 780 height 143
click at [424, 261] on input "text" at bounding box center [388, 263] width 148 height 18
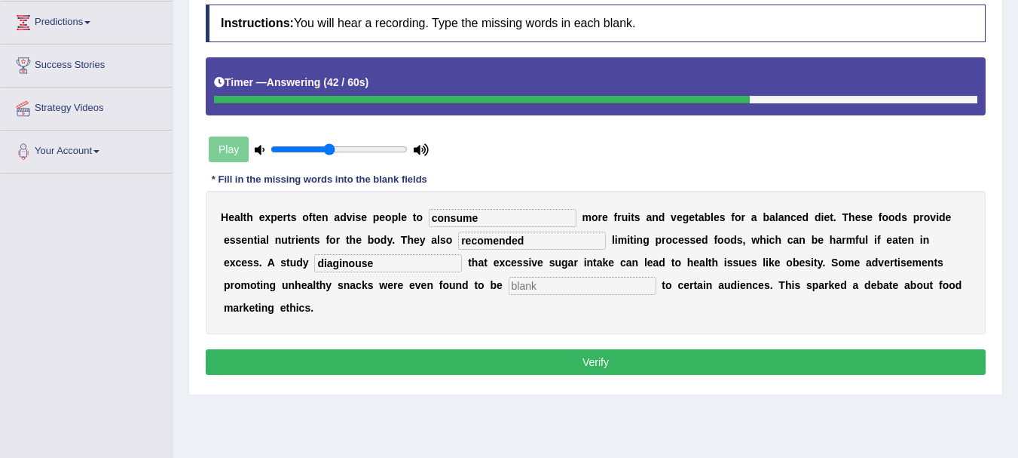
type input "diaginouse"
click at [533, 286] on input "text" at bounding box center [583, 286] width 148 height 18
type input "fensive"
click at [516, 316] on div "H e a l t h e x p e r t s o f t e n a d v i s e p e o p l e t o consume m o r e…" at bounding box center [596, 262] width 780 height 143
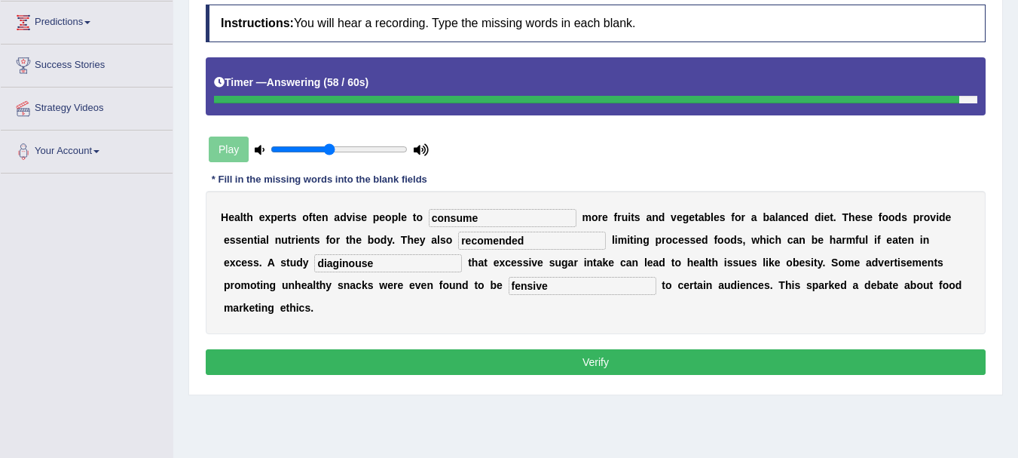
click at [341, 263] on input "diaginouse" at bounding box center [388, 263] width 148 height 18
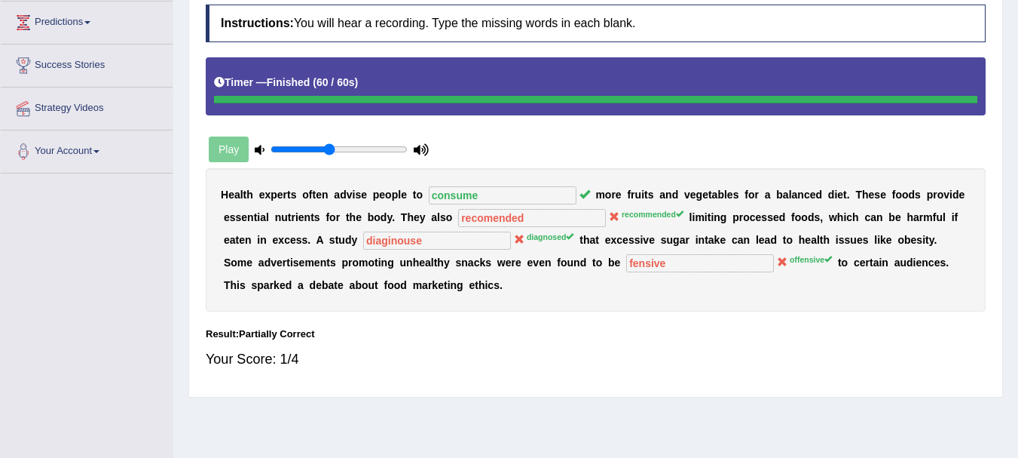
click at [342, 263] on b "p" at bounding box center [345, 262] width 7 height 12
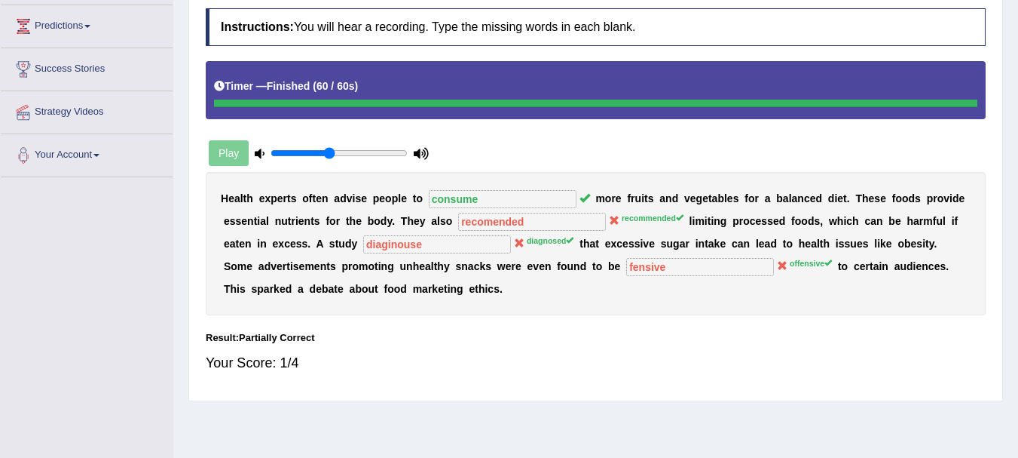
scroll to position [159, 0]
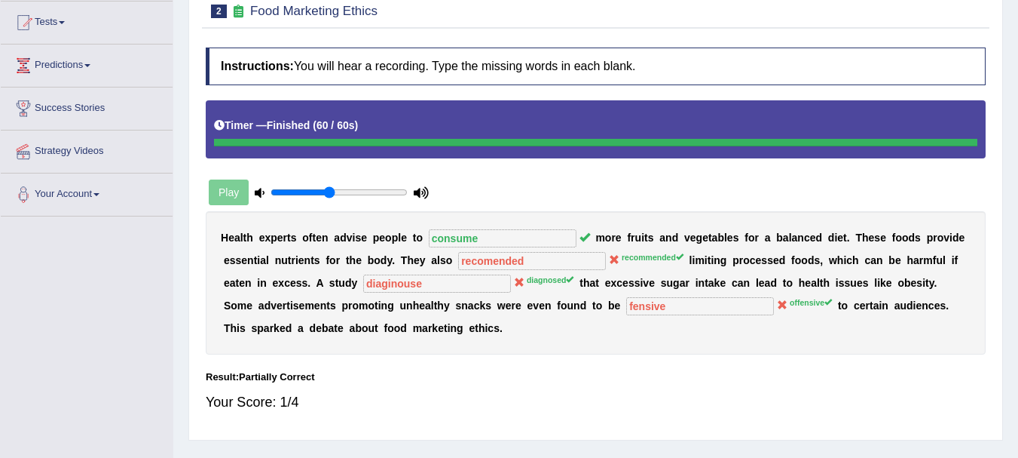
drag, startPoint x: 1017, startPoint y: 142, endPoint x: 989, endPoint y: 43, distance: 102.6
click at [989, 43] on div "Home Practice Listening: Fill In The Blanks Food Marketing Ethics « Prev Next »…" at bounding box center [595, 218] width 845 height 754
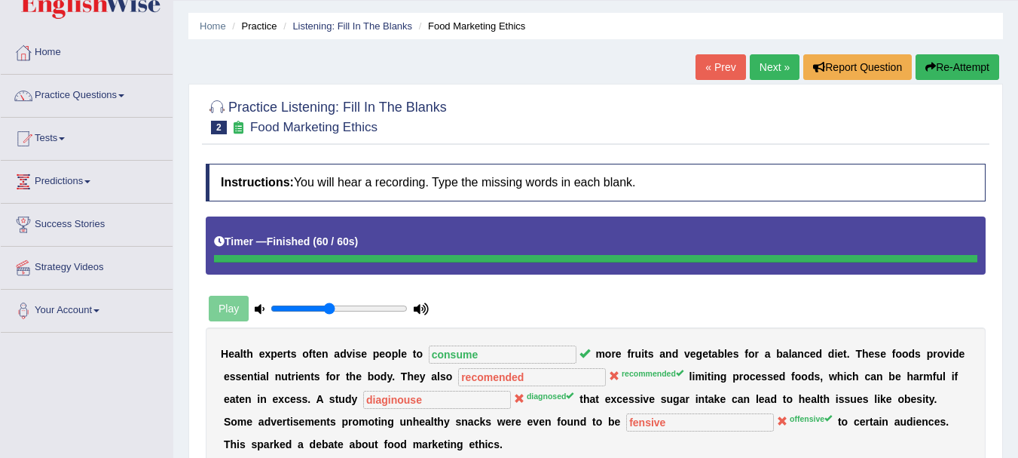
scroll to position [0, 0]
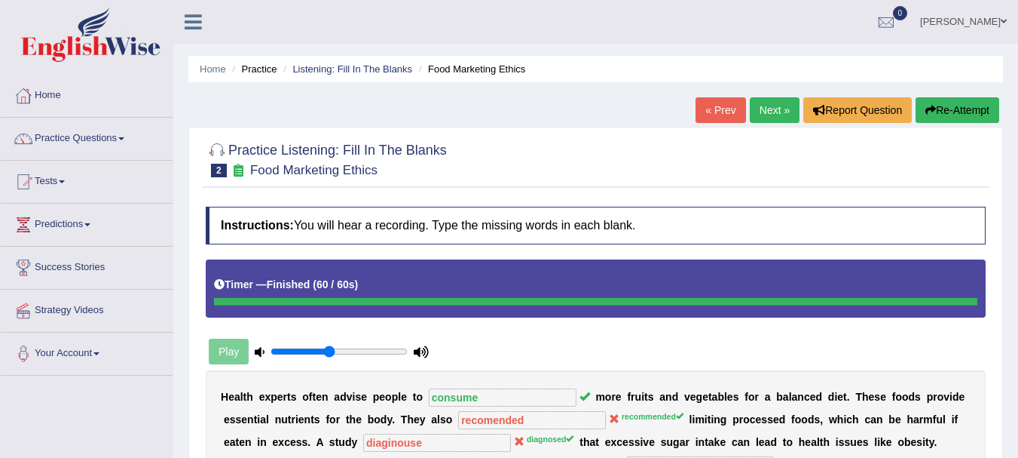
click at [765, 112] on link "Next »" at bounding box center [775, 110] width 50 height 26
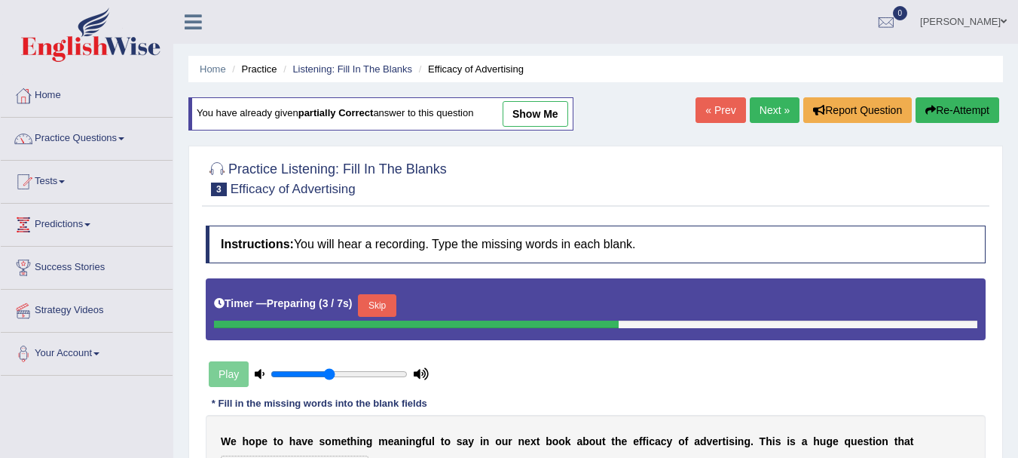
click at [962, 191] on html "Toggle navigation Home Practice Questions Speaking Practice Read Aloud Repeat S…" at bounding box center [509, 229] width 1018 height 458
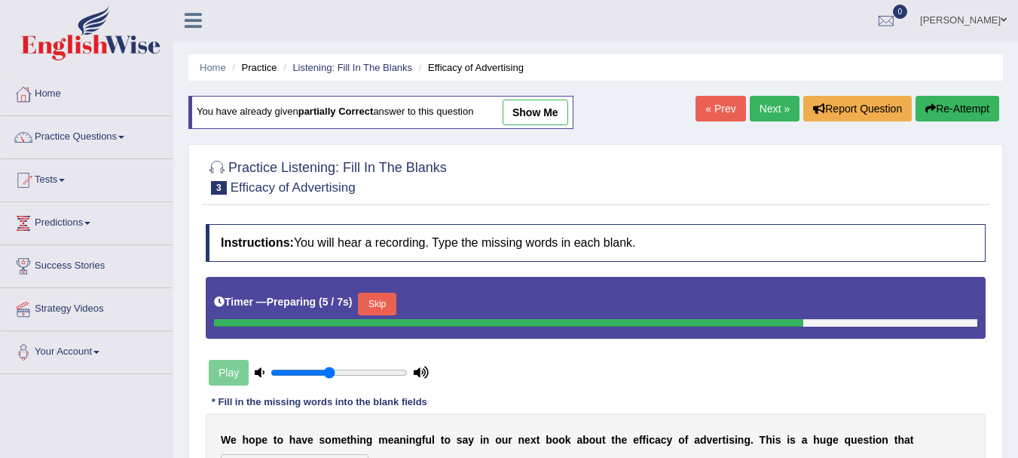
click at [721, 112] on link "« Prev" at bounding box center [721, 109] width 50 height 26
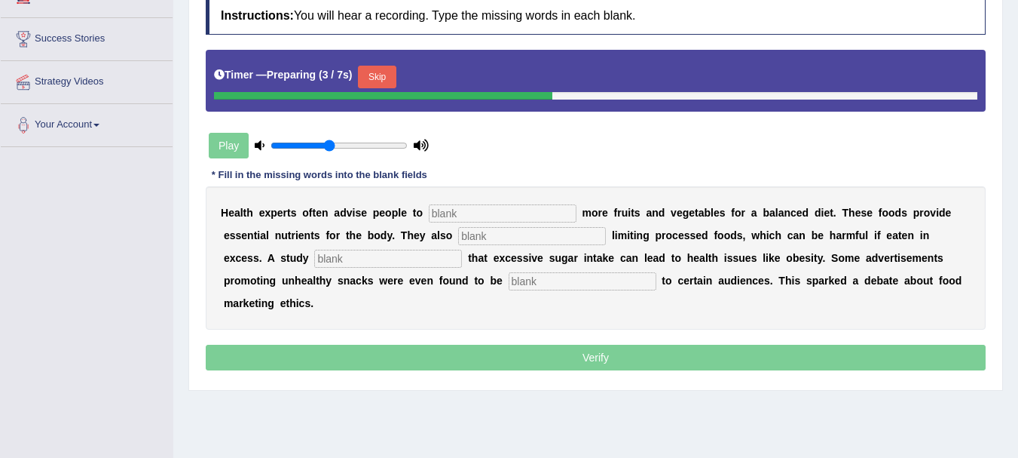
scroll to position [256, 0]
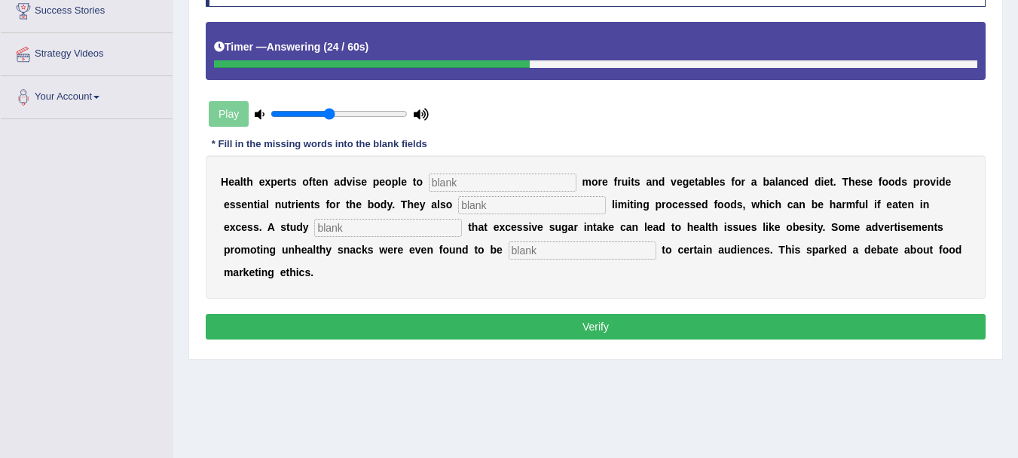
click at [523, 176] on input "text" at bounding box center [503, 182] width 148 height 18
type input "consume"
click at [530, 208] on input "text" at bounding box center [532, 205] width 148 height 18
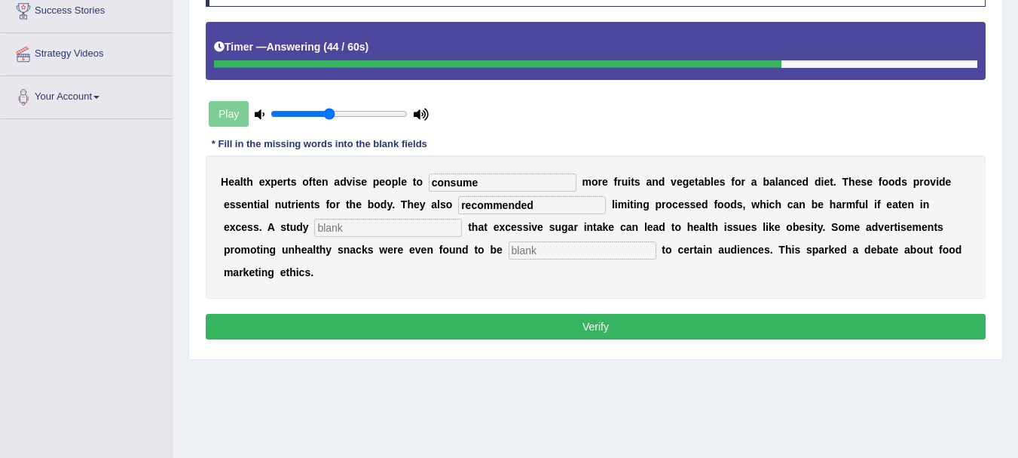
type input "recommended"
click at [429, 223] on input "text" at bounding box center [388, 228] width 148 height 18
click at [365, 227] on input "diagonoded" at bounding box center [388, 228] width 148 height 18
type input "diagonoded"
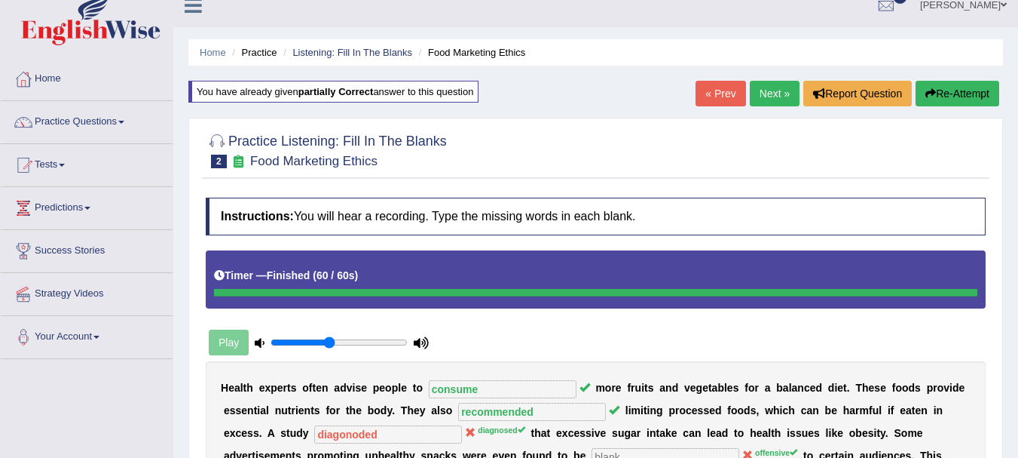
scroll to position [15, 0]
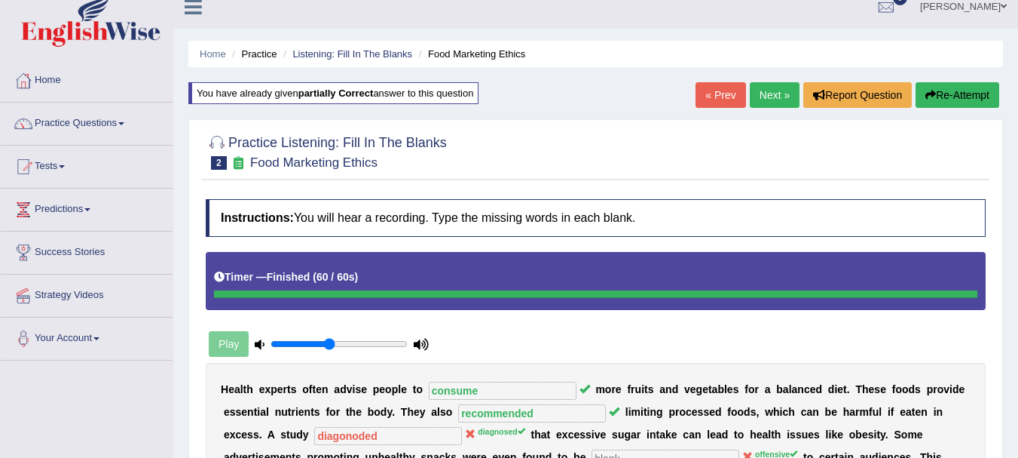
click at [954, 95] on button "Re-Attempt" at bounding box center [958, 95] width 84 height 26
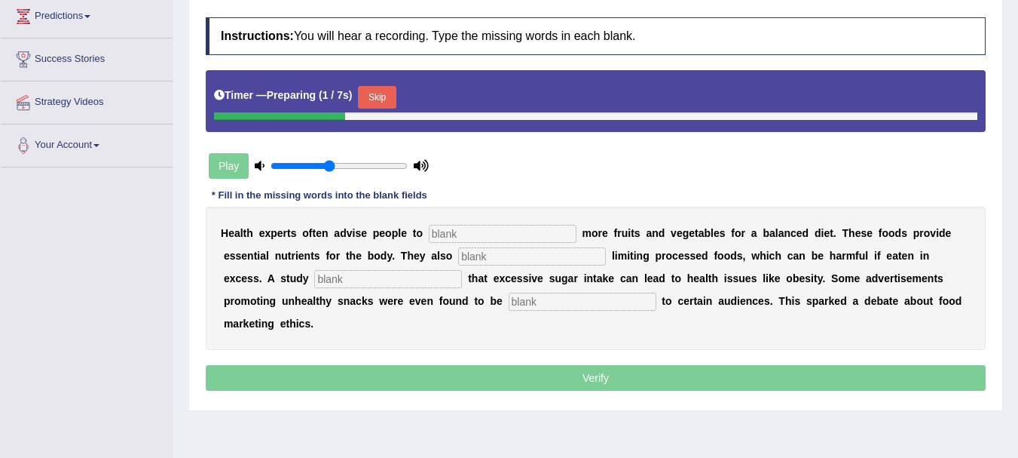
scroll to position [209, 0]
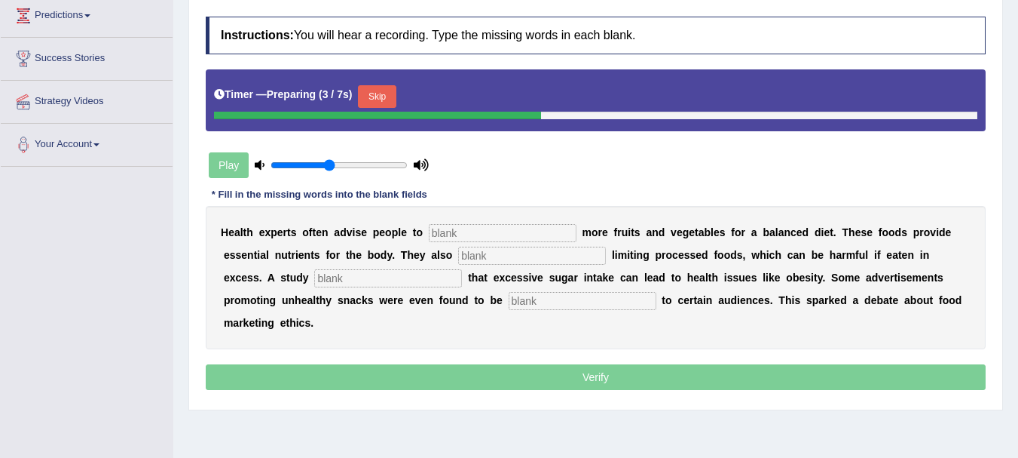
click at [506, 228] on input "text" at bounding box center [503, 233] width 148 height 18
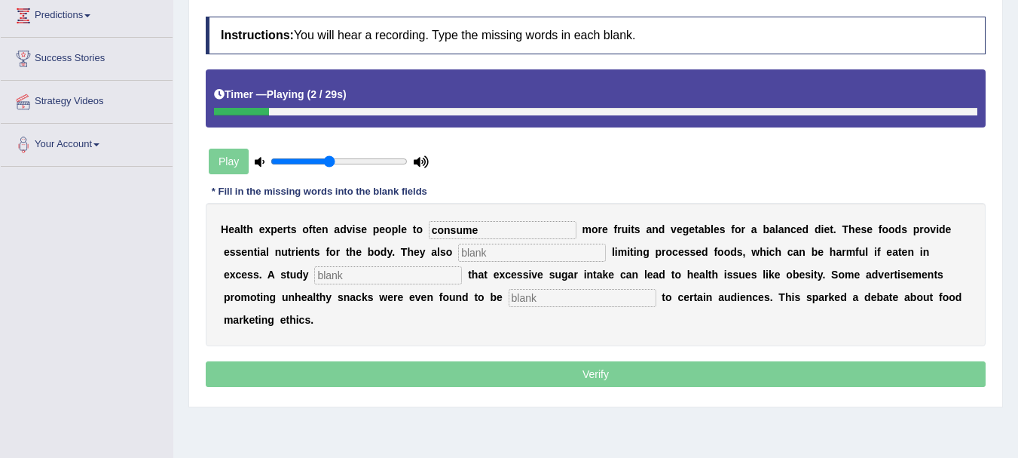
type input "consume"
click at [524, 256] on input "text" at bounding box center [532, 253] width 148 height 18
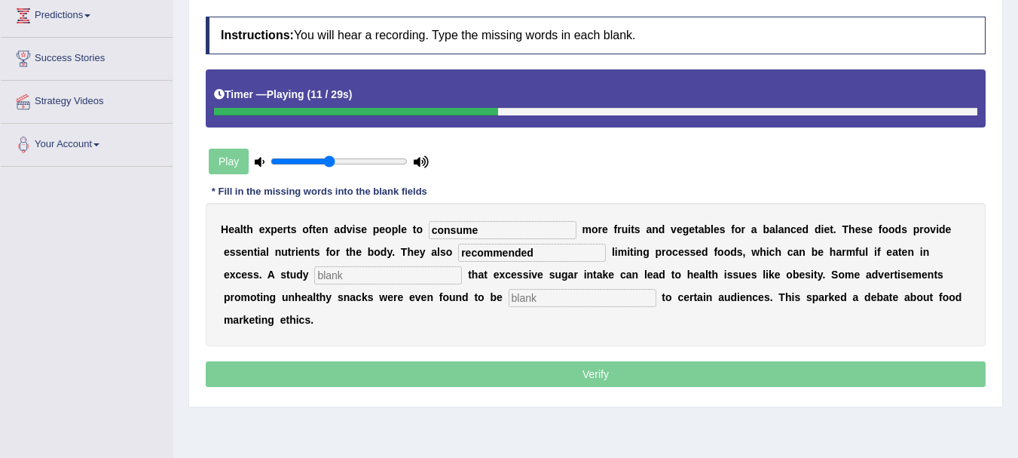
type input "recommended"
click at [405, 279] on input "text" at bounding box center [388, 275] width 148 height 18
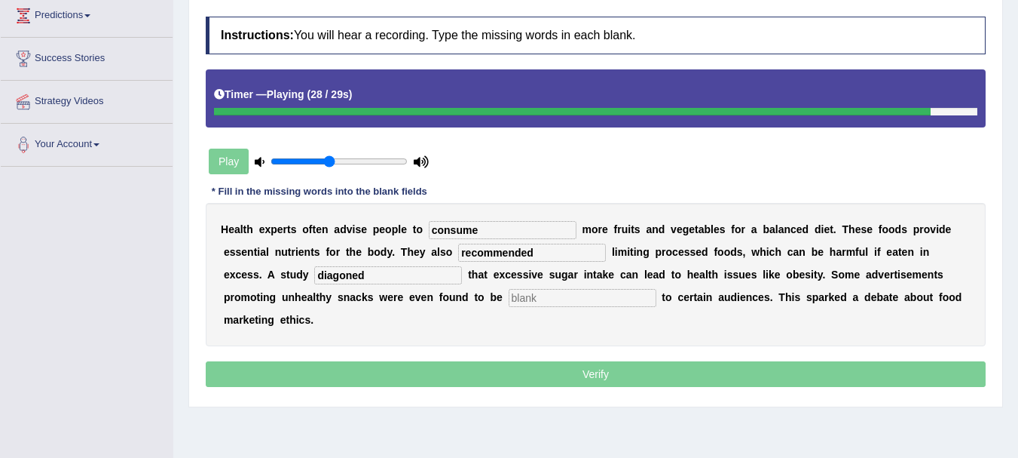
click at [352, 277] on input "diagoned" at bounding box center [388, 275] width 148 height 18
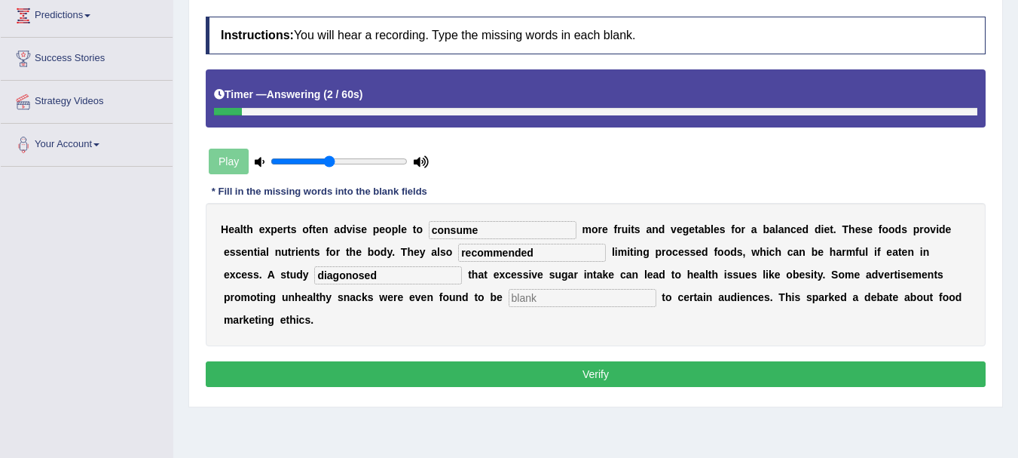
type input "diagonosed"
click at [384, 335] on div "H e a l t h e x p e r t s o f t e n a d v i s e p e o p l e t o consume m o r e…" at bounding box center [596, 274] width 780 height 143
click at [532, 298] on input "text" at bounding box center [583, 298] width 148 height 18
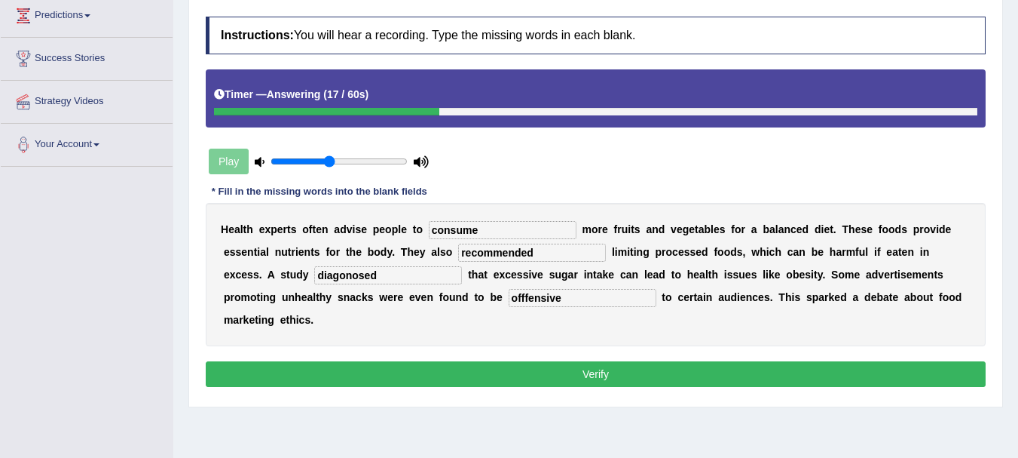
click at [548, 328] on div "H e a l t h e x p e r t s o f t e n a d v i s e p e o p l e t o consume m o r e…" at bounding box center [596, 274] width 780 height 143
click at [526, 299] on input "offfensive" at bounding box center [583, 298] width 148 height 18
type input "offensive"
click at [550, 343] on div "H e a l t h e x p e r t s o f t e n a d v i s e p e o p l e t o consume m o r e…" at bounding box center [596, 274] width 780 height 143
click at [526, 372] on button "Verify" at bounding box center [596, 374] width 780 height 26
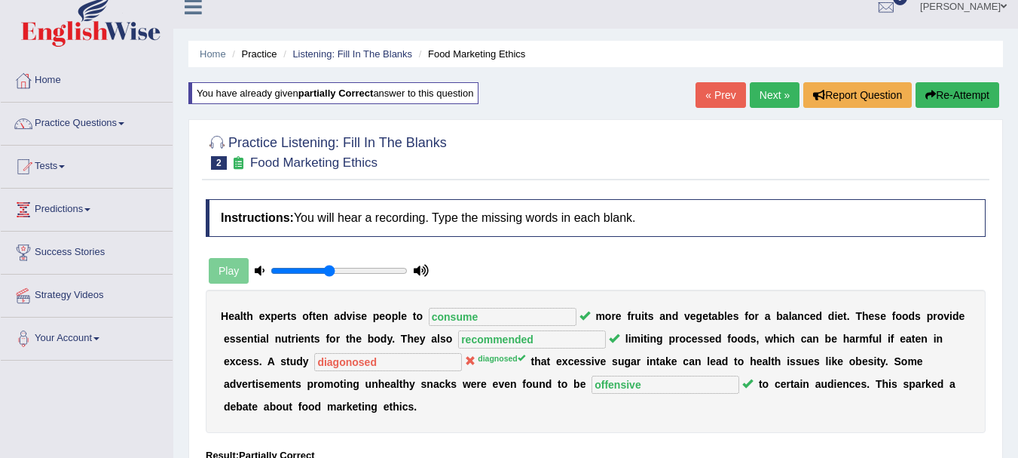
scroll to position [0, 0]
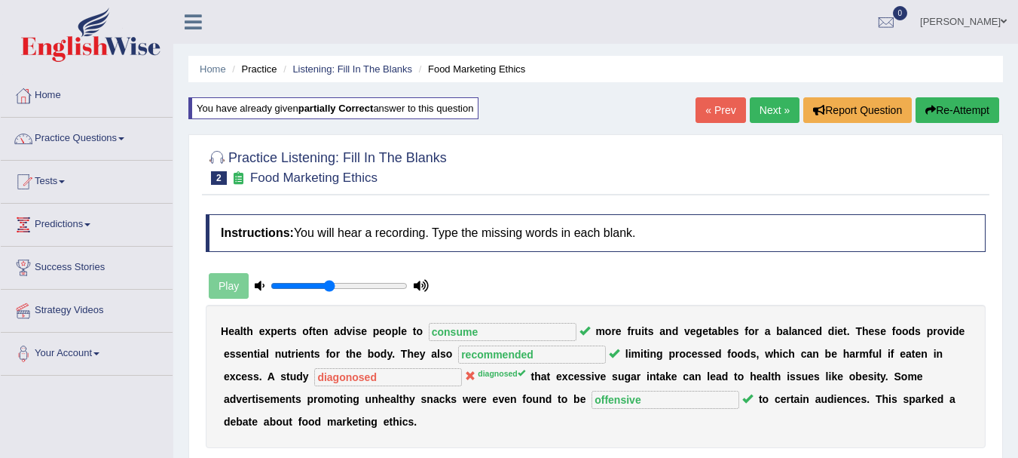
click at [767, 118] on link "Next »" at bounding box center [775, 110] width 50 height 26
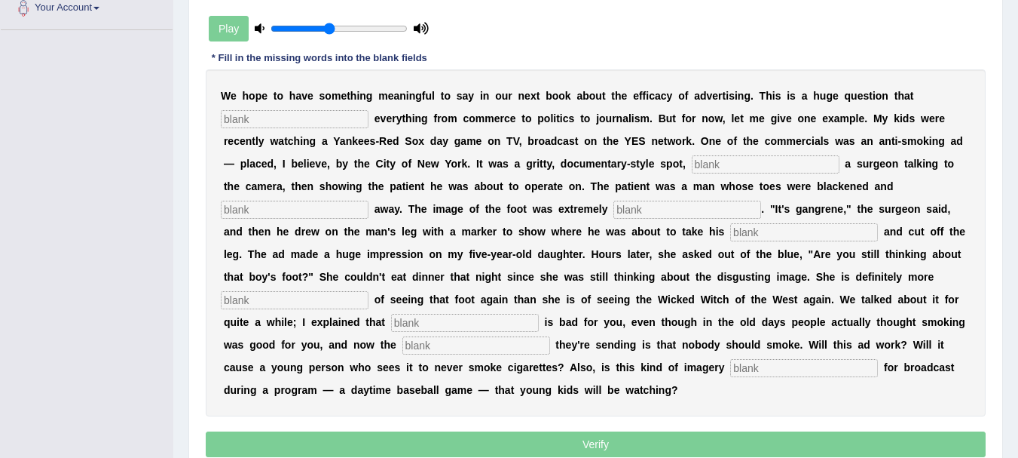
scroll to position [362, 0]
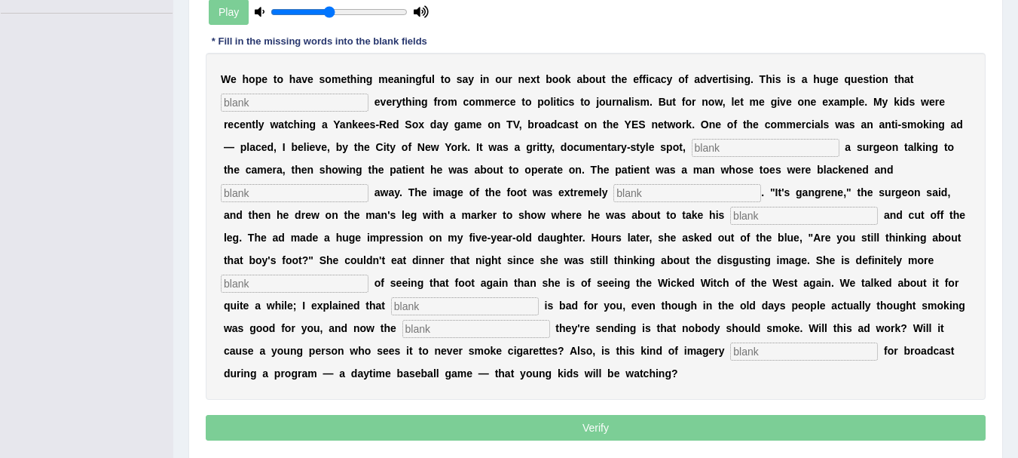
drag, startPoint x: 0, startPoint y: 0, endPoint x: 1006, endPoint y: 384, distance: 1077.4
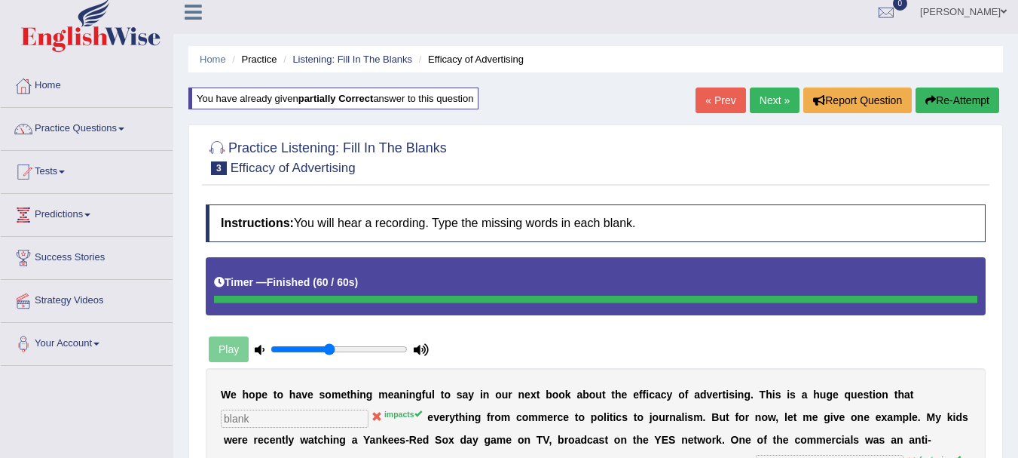
scroll to position [20, 0]
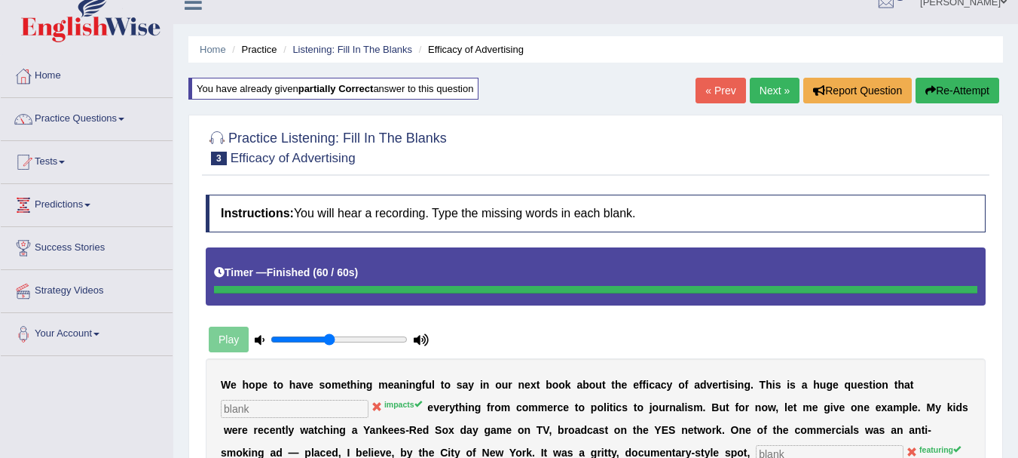
click at [954, 92] on button "Re-Attempt" at bounding box center [958, 91] width 84 height 26
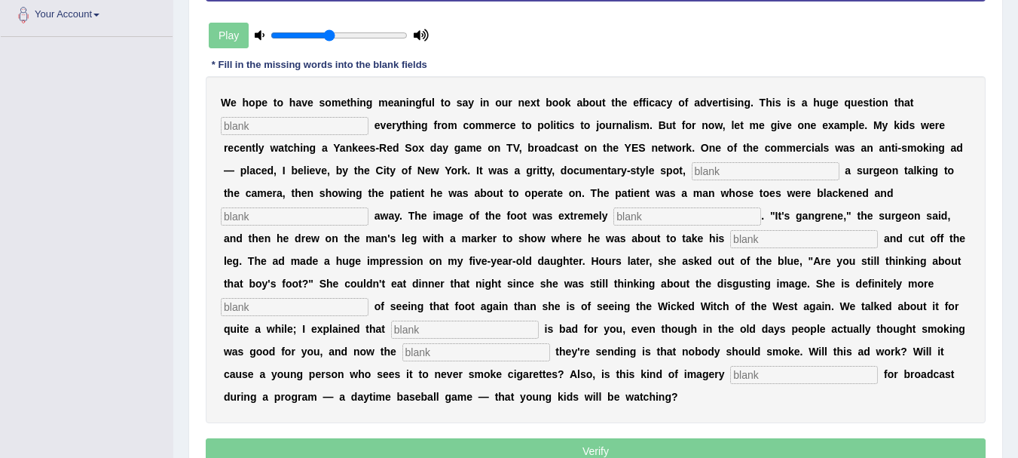
scroll to position [345, 0]
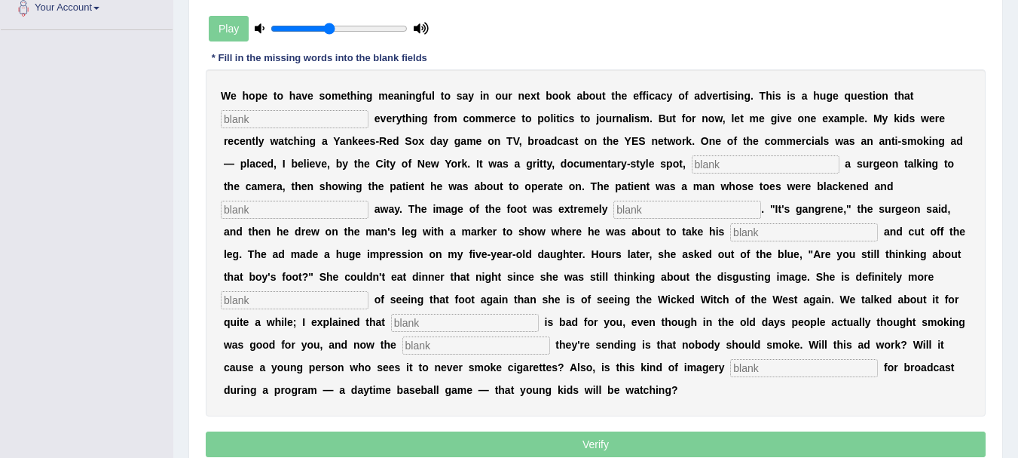
click at [317, 118] on input "text" at bounding box center [295, 119] width 148 height 18
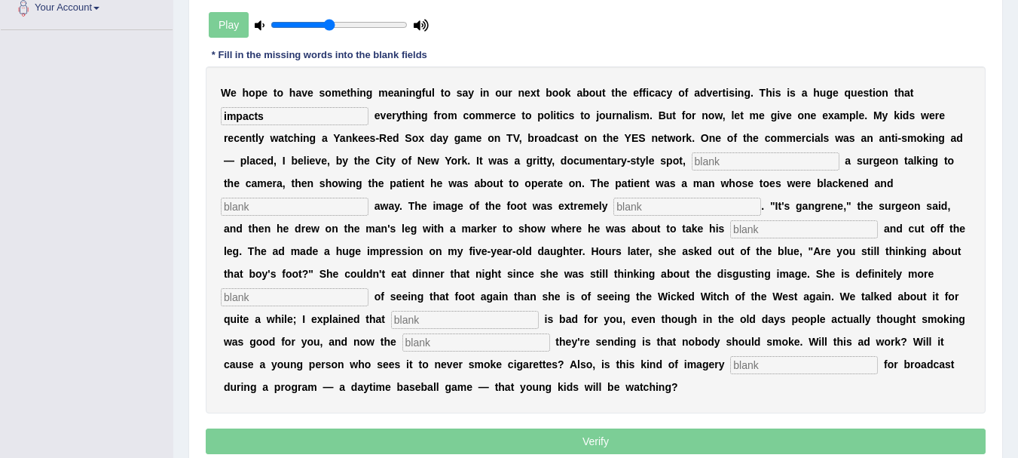
type input "impacts"
click at [741, 166] on input "text" at bounding box center [766, 161] width 148 height 18
type input "feturing"
click at [299, 212] on input "text" at bounding box center [295, 207] width 148 height 18
type input "writing"
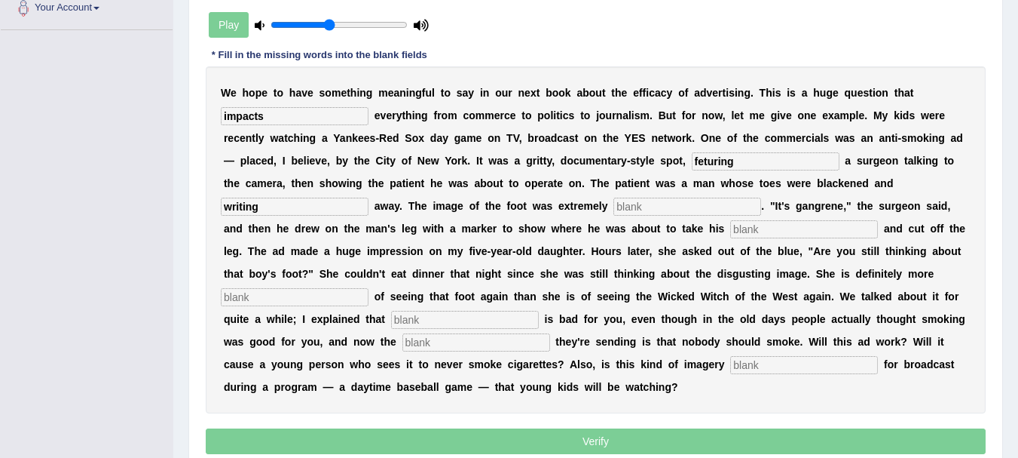
click at [673, 204] on input "text" at bounding box center [688, 207] width 148 height 18
click at [748, 228] on input "text" at bounding box center [805, 229] width 148 height 18
type input "axes"
click at [286, 299] on input "text" at bounding box center [295, 297] width 148 height 18
type input "scared"
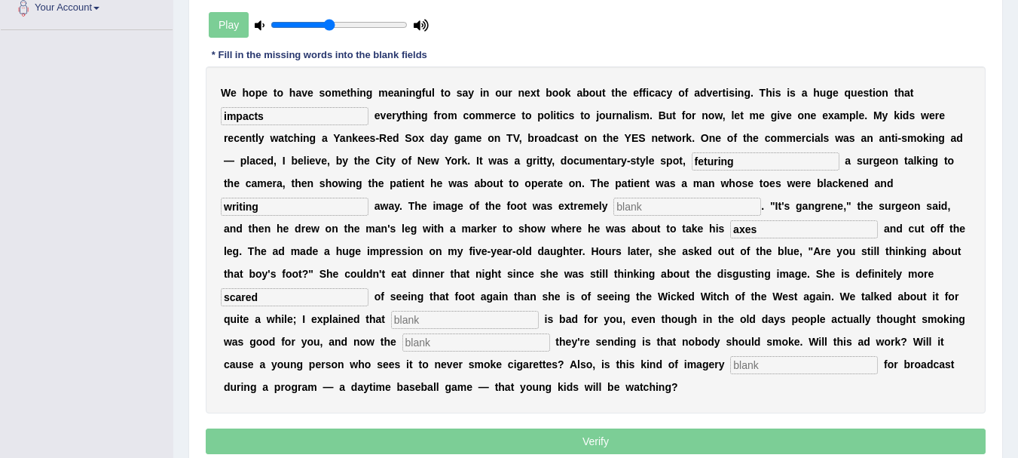
click at [442, 322] on input "text" at bounding box center [465, 320] width 148 height 18
type input "smoking"
click at [436, 340] on input "text" at bounding box center [477, 342] width 148 height 18
type input "message"
click at [754, 369] on input "text" at bounding box center [805, 365] width 148 height 18
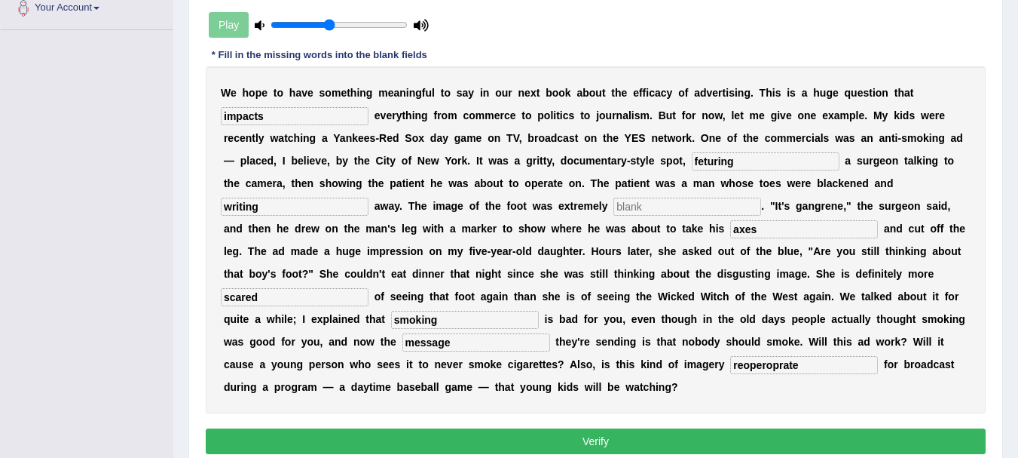
click at [733, 408] on div "W e h o p e t o h a v e s o m e t h i n g m e a n i n g f u l t o s a y i n o u…" at bounding box center [596, 239] width 780 height 347
click at [783, 367] on input "reoperoprate" at bounding box center [805, 365] width 148 height 18
click at [775, 399] on div "W e h o p e t o h a v e s o m e t h i n g m e a n i n g f u l t o s a y i n o u…" at bounding box center [596, 239] width 780 height 347
click at [762, 364] on input "reoperopate" at bounding box center [805, 365] width 148 height 18
click at [761, 369] on input "reopropate" at bounding box center [805, 365] width 148 height 18
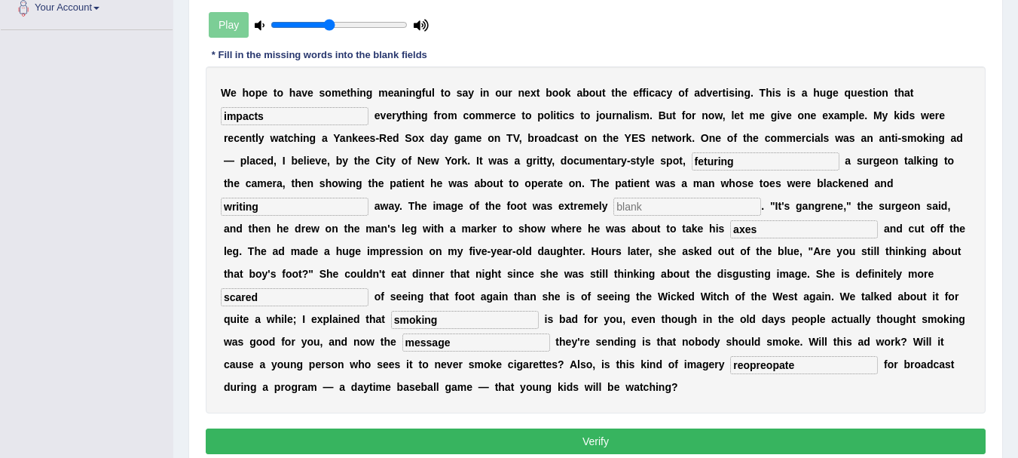
type input "reopreopate"
click at [844, 406] on div "W e h o p e t o h a v e s o m e t h i n g m e a n i n g f u l t o s a y i n o u…" at bounding box center [596, 239] width 780 height 347
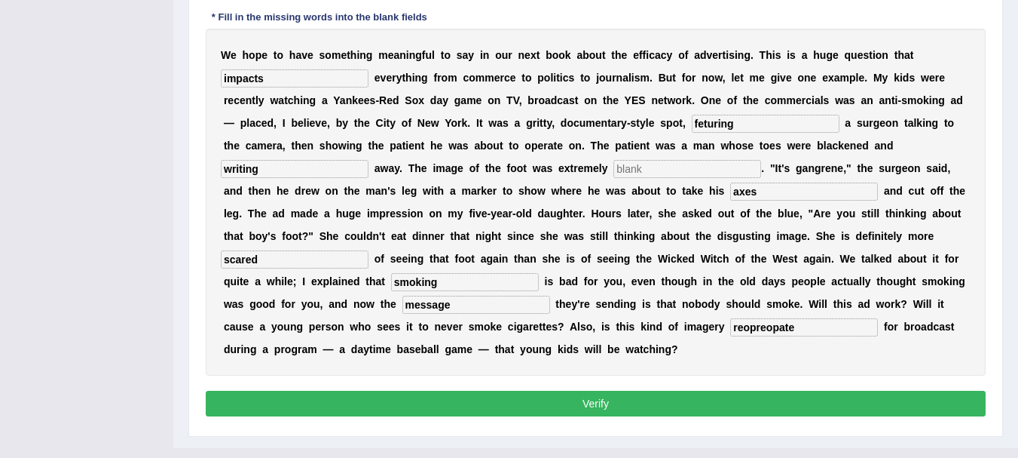
scroll to position [411, 0]
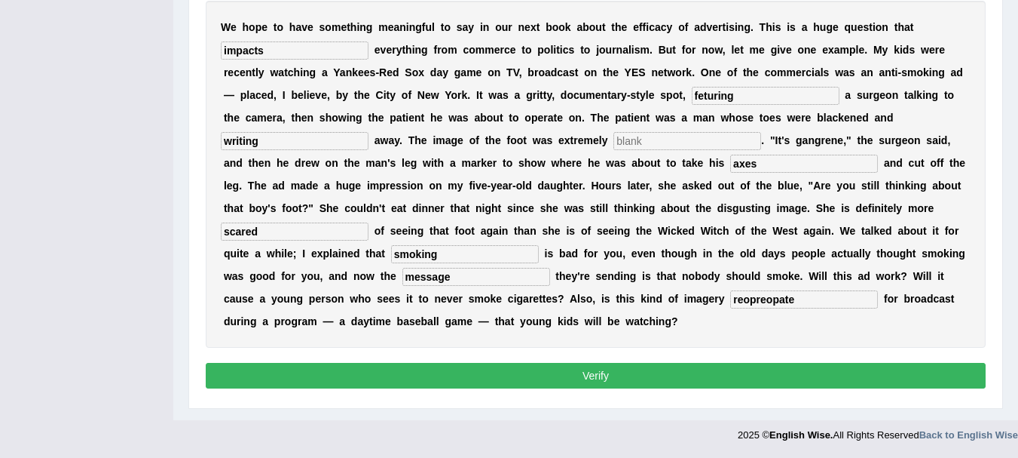
click at [692, 370] on button "Verify" at bounding box center [596, 376] width 780 height 26
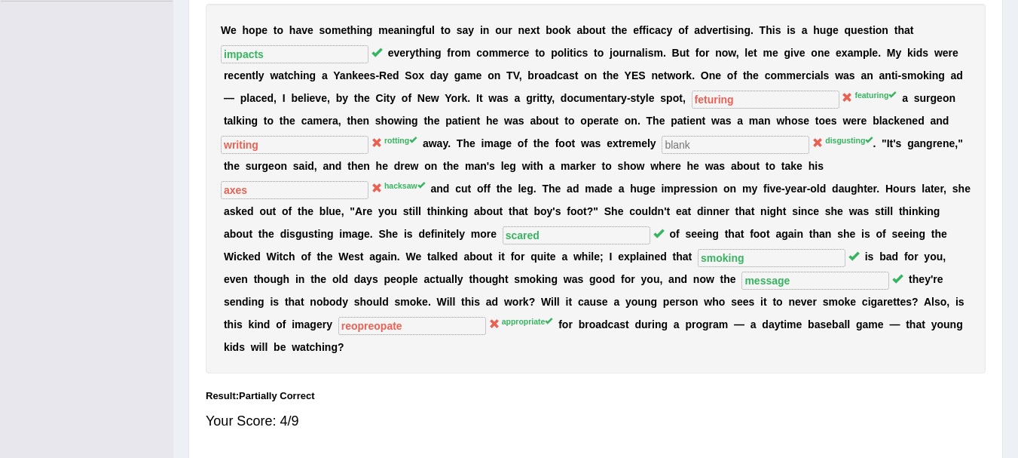
click at [793, 119] on b "o" at bounding box center [795, 121] width 7 height 12
